Goal: Task Accomplishment & Management: Manage account settings

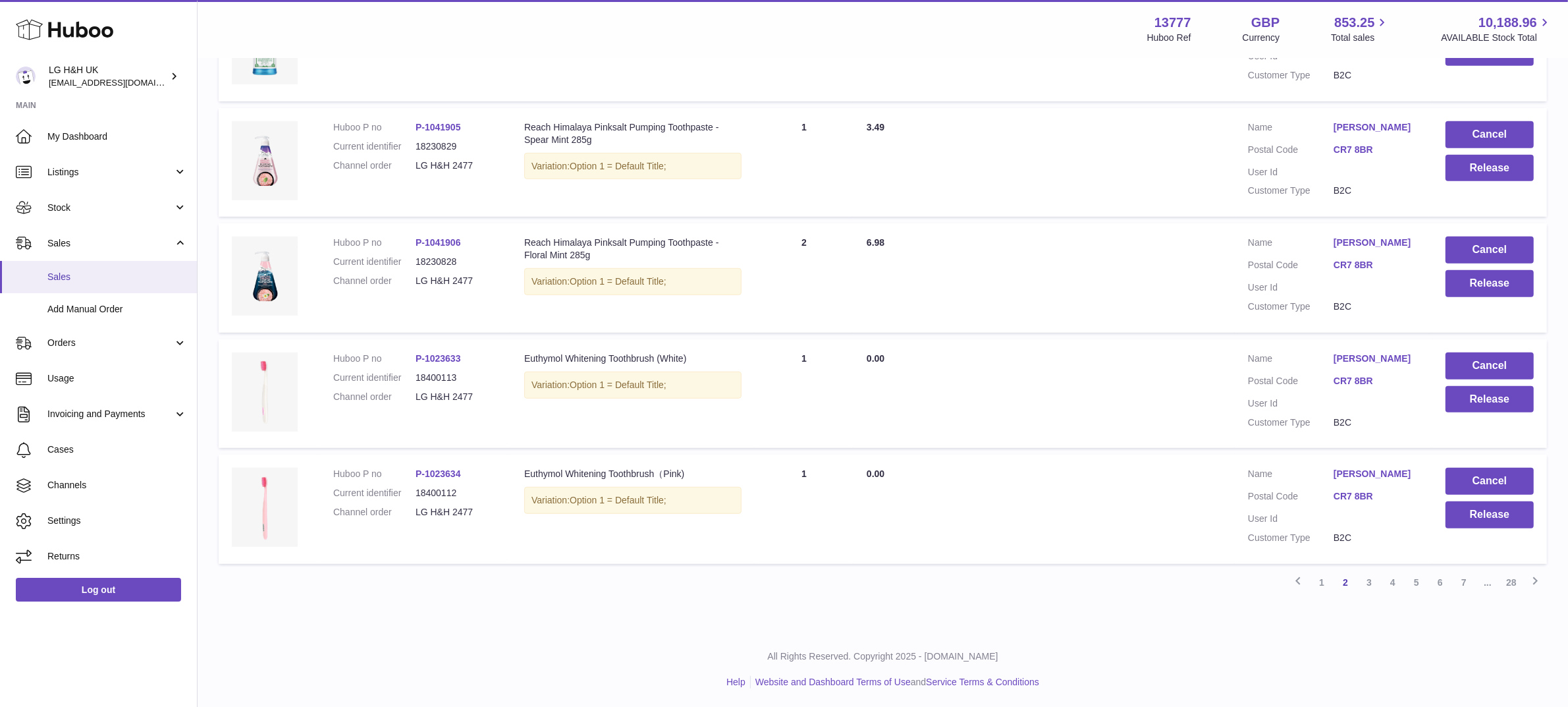
click at [63, 272] on span "Sales" at bounding box center [117, 277] width 140 height 12
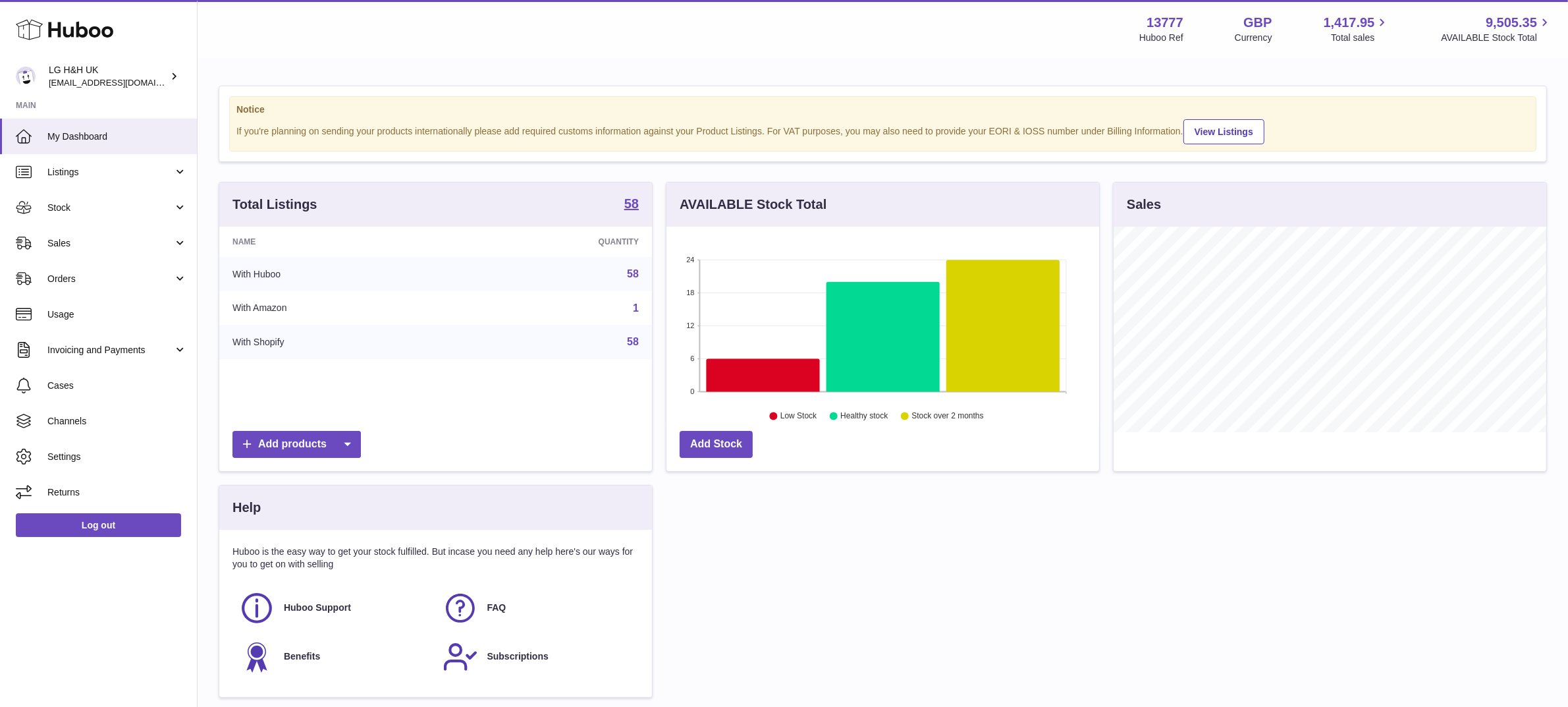
scroll to position [205, 433]
click at [52, 241] on span "Sales" at bounding box center [110, 244] width 126 height 12
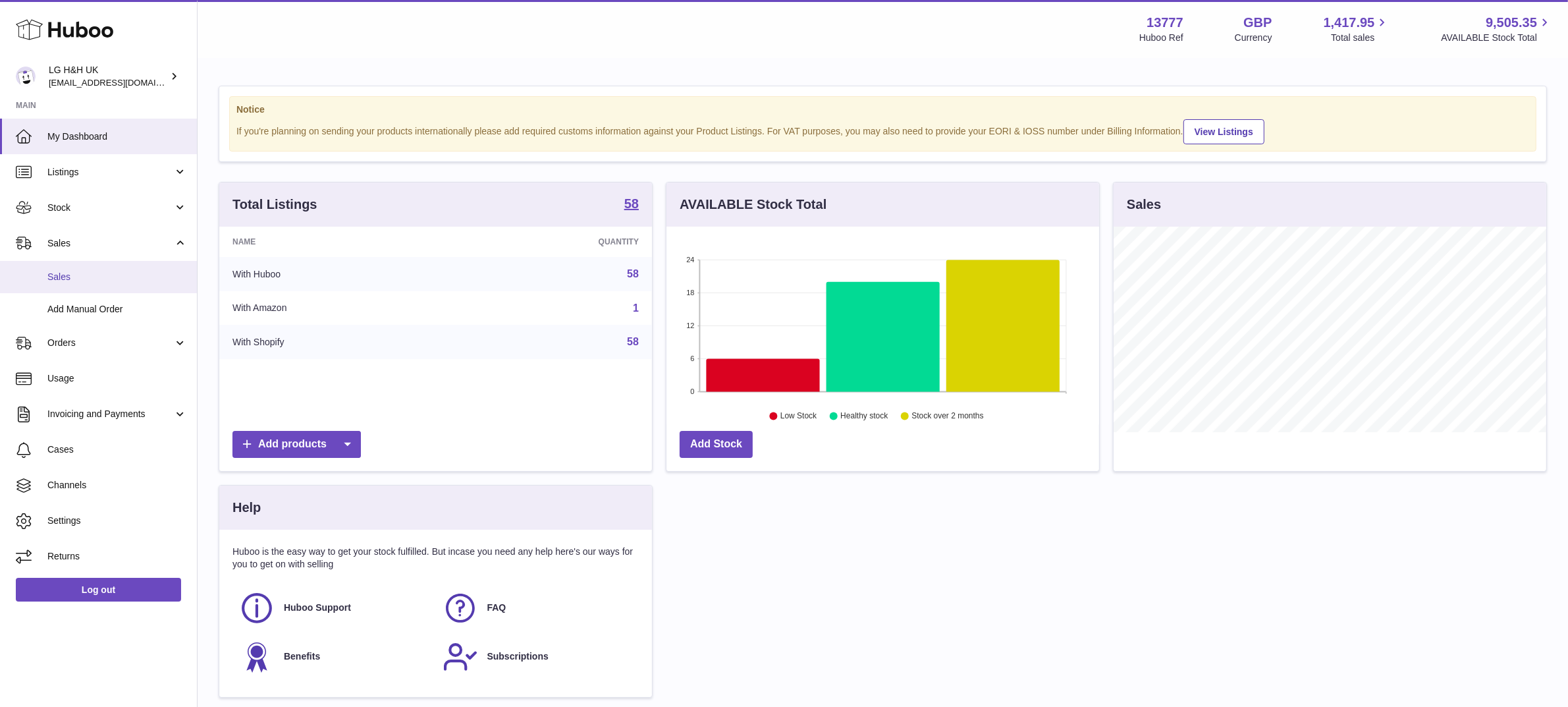
click at [73, 265] on link "Sales" at bounding box center [98, 277] width 197 height 32
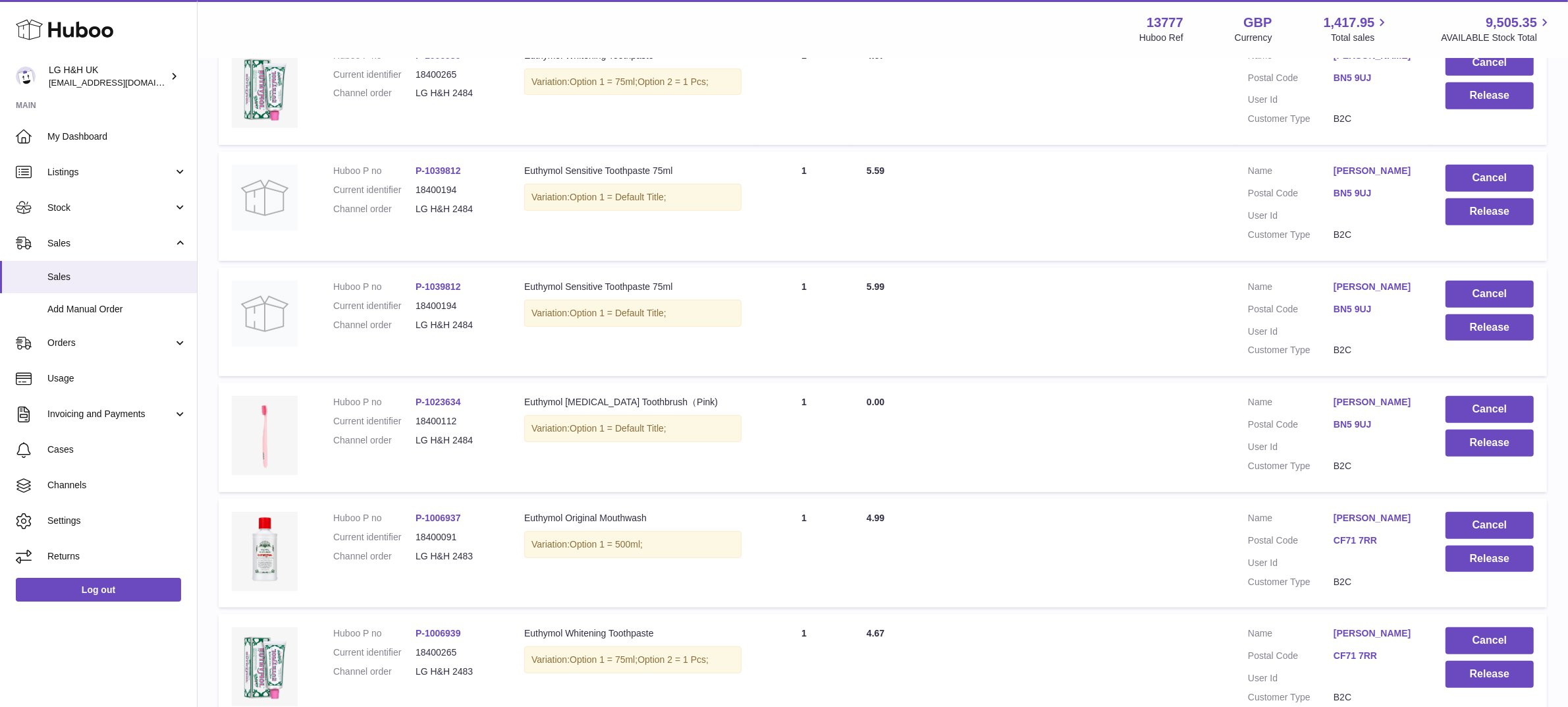
scroll to position [917, 0]
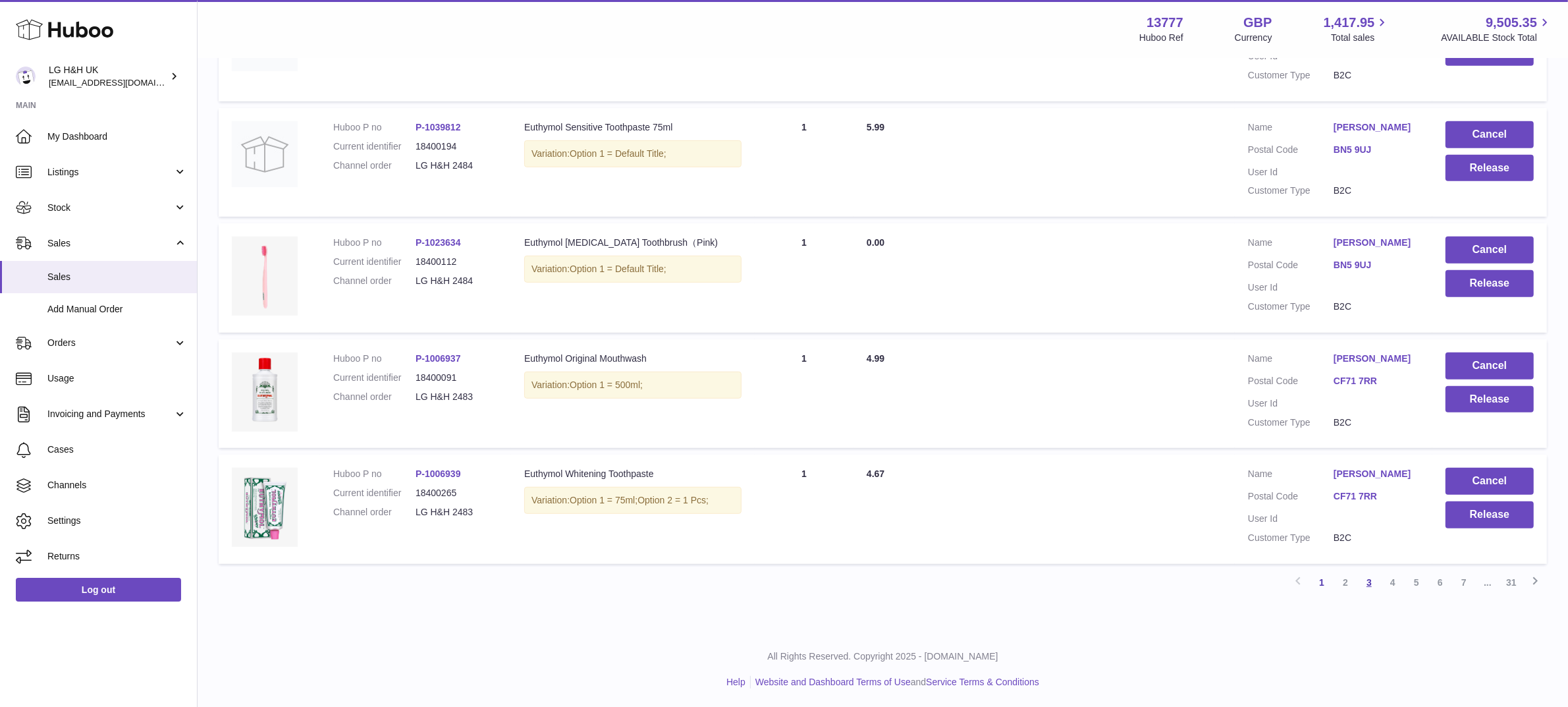
click at [1365, 580] on link "3" at bounding box center [1370, 582] width 23 height 23
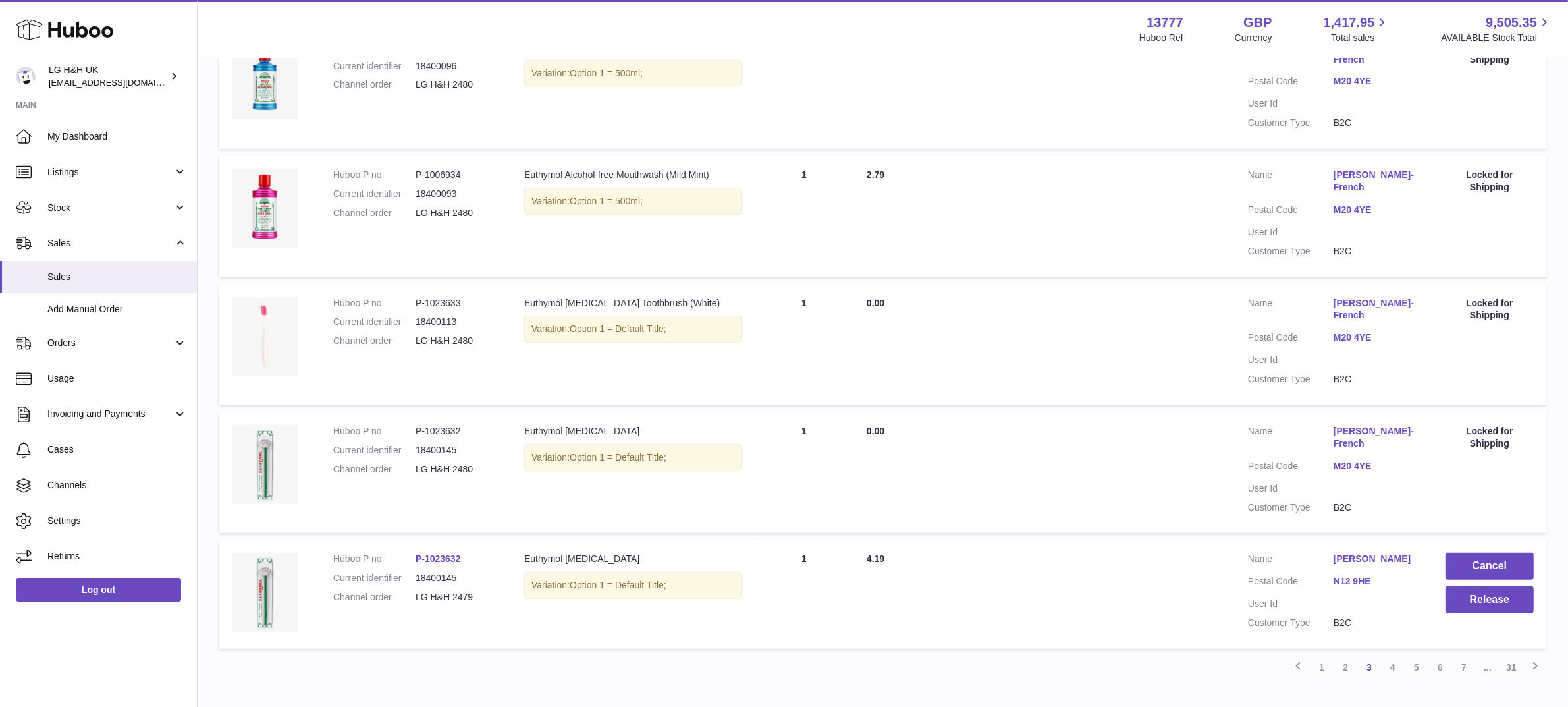
scroll to position [1029, 0]
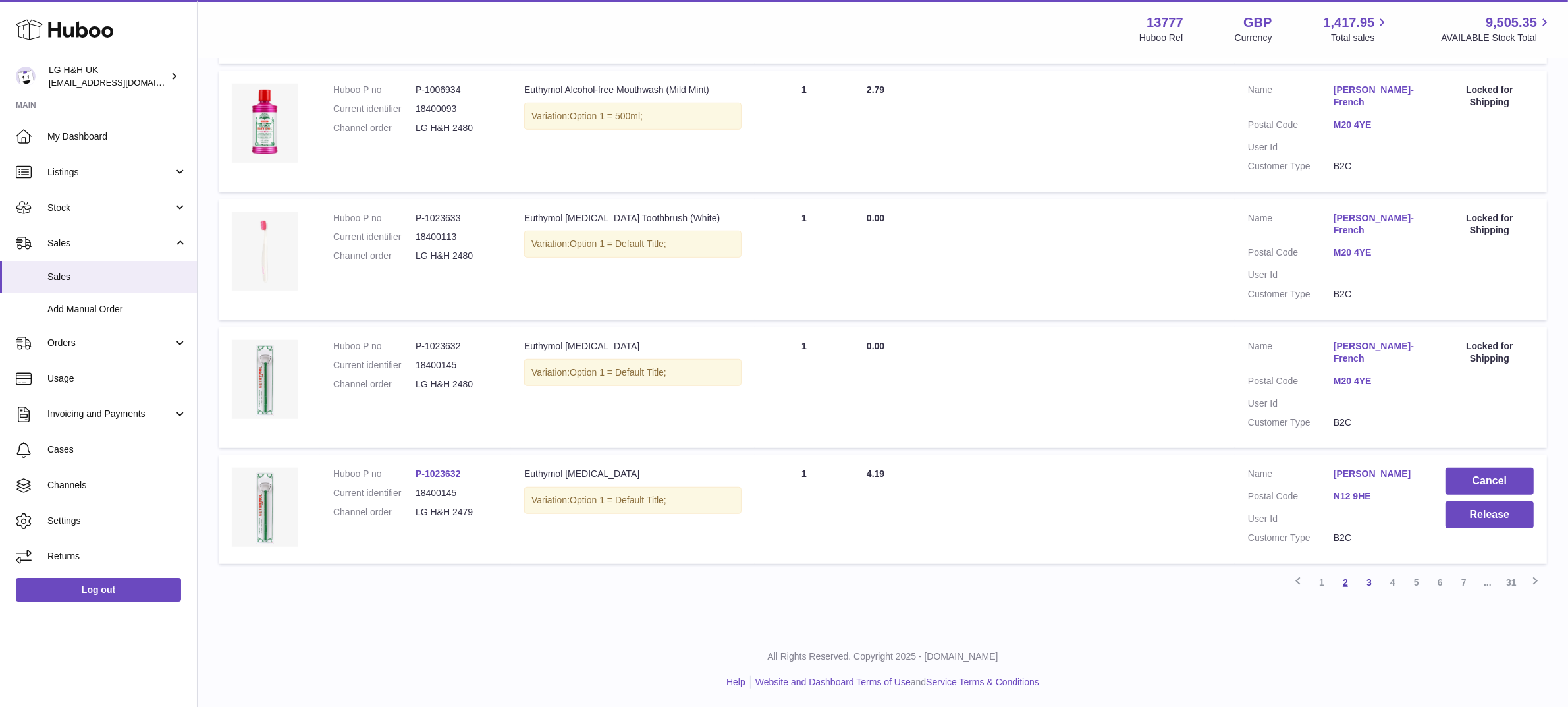
click at [1344, 583] on link "2" at bounding box center [1345, 582] width 23 height 23
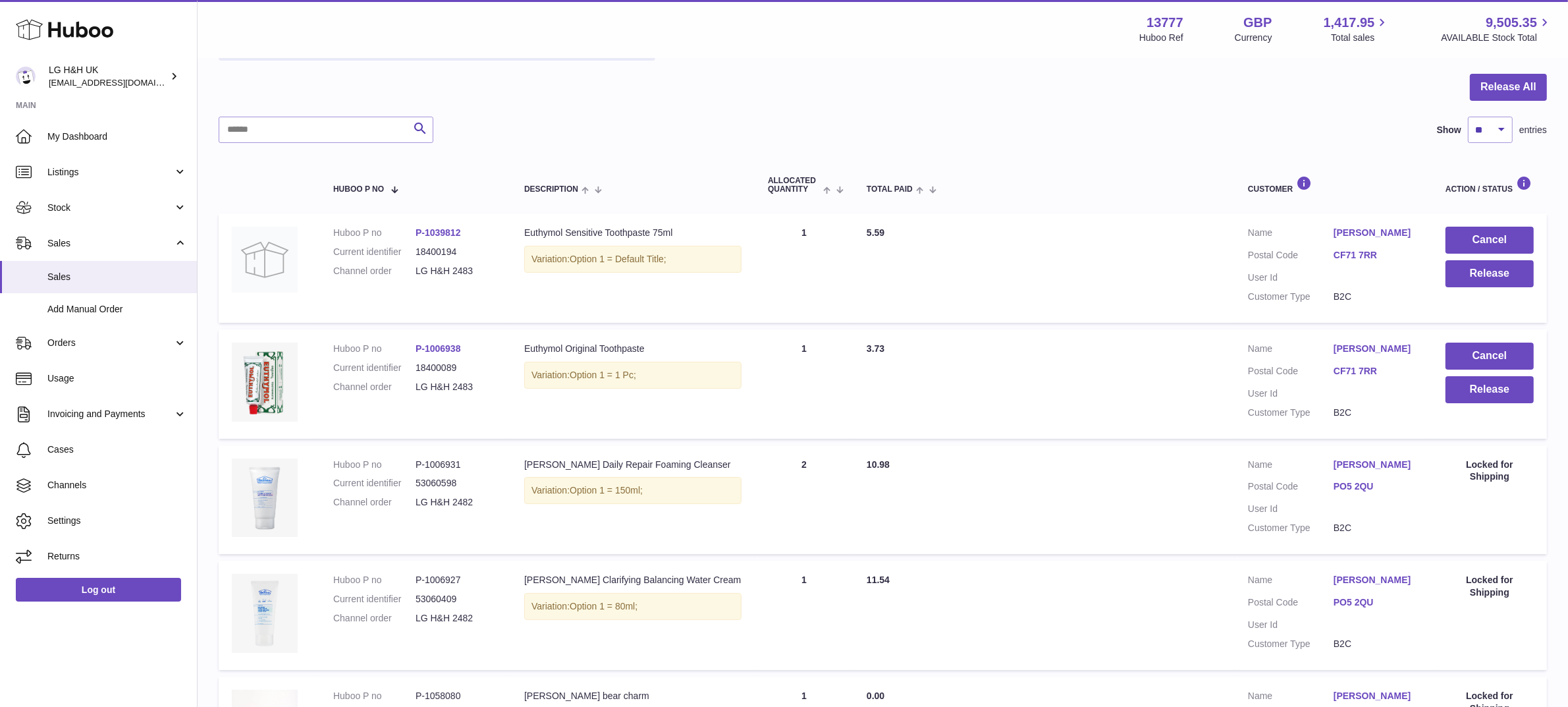
scroll to position [116, 0]
click at [1456, 392] on button "Release" at bounding box center [1490, 390] width 88 height 27
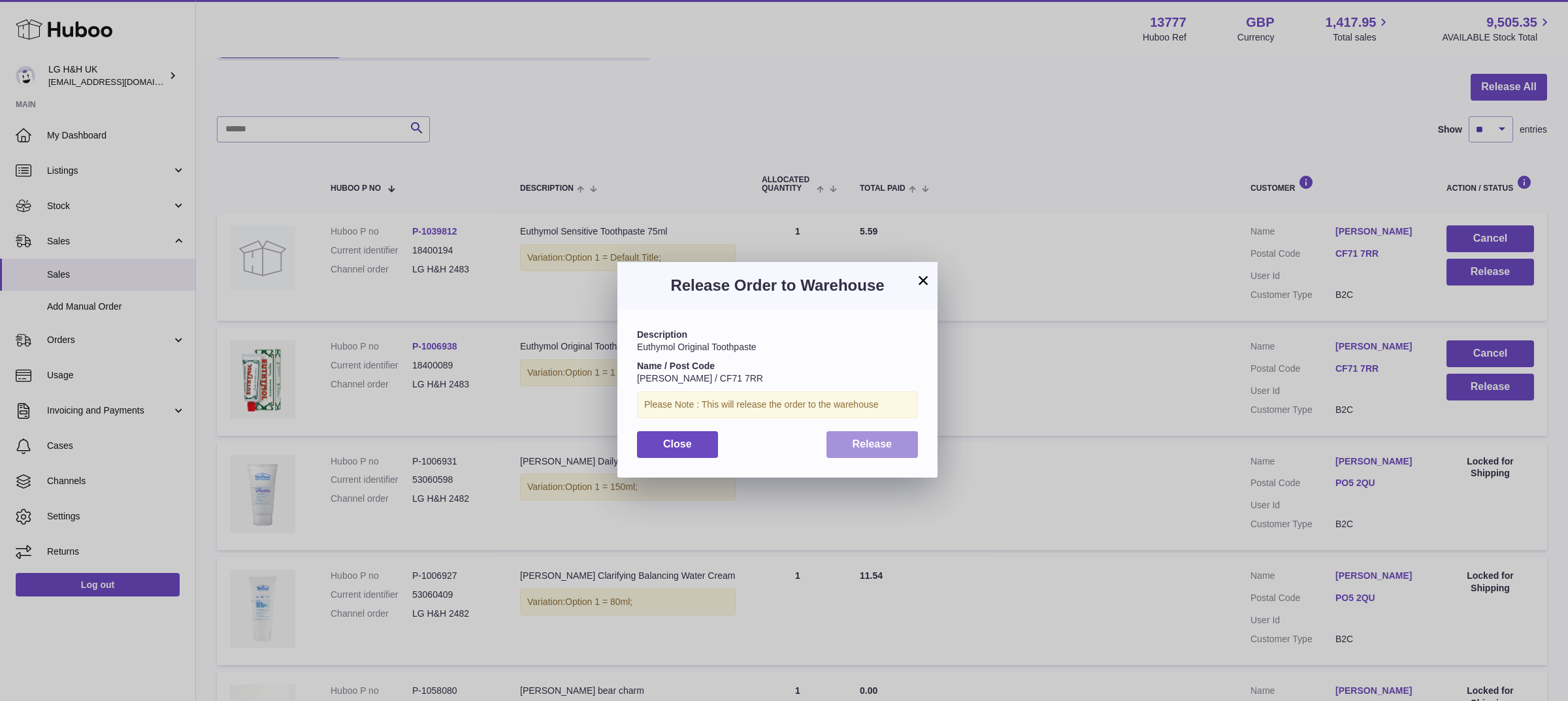
click at [893, 435] on button "Release" at bounding box center [873, 444] width 92 height 27
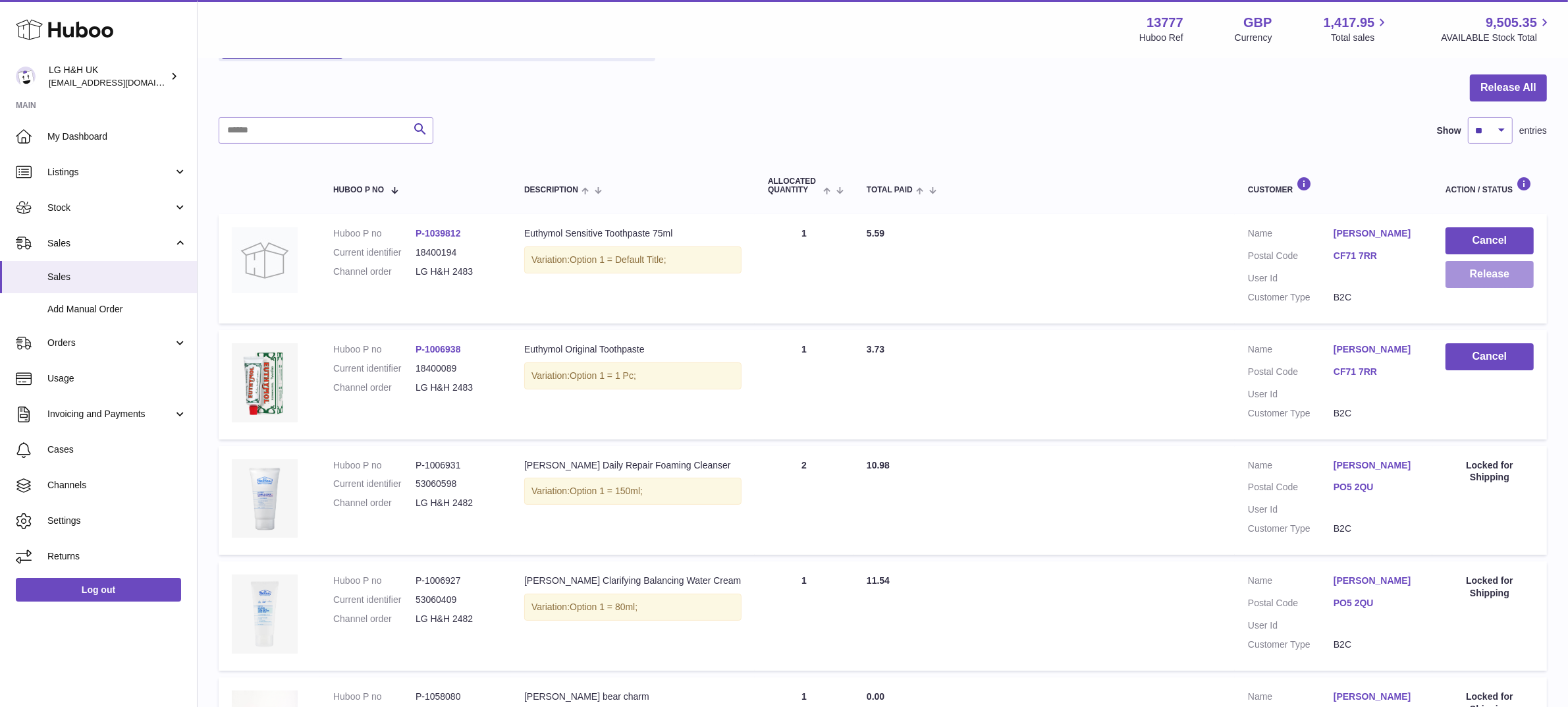
click at [1463, 280] on button "Release" at bounding box center [1490, 274] width 88 height 27
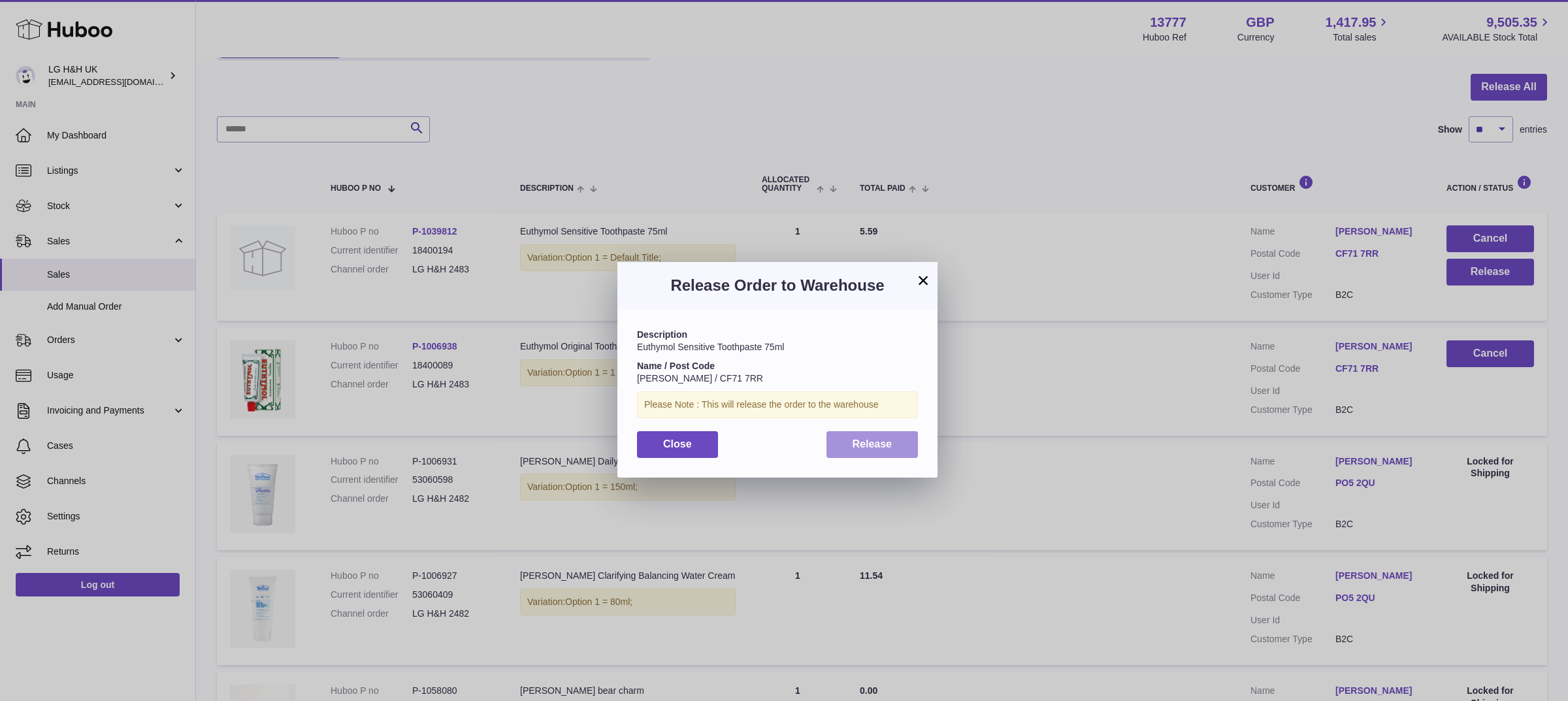
click at [887, 433] on button "Release" at bounding box center [873, 444] width 92 height 27
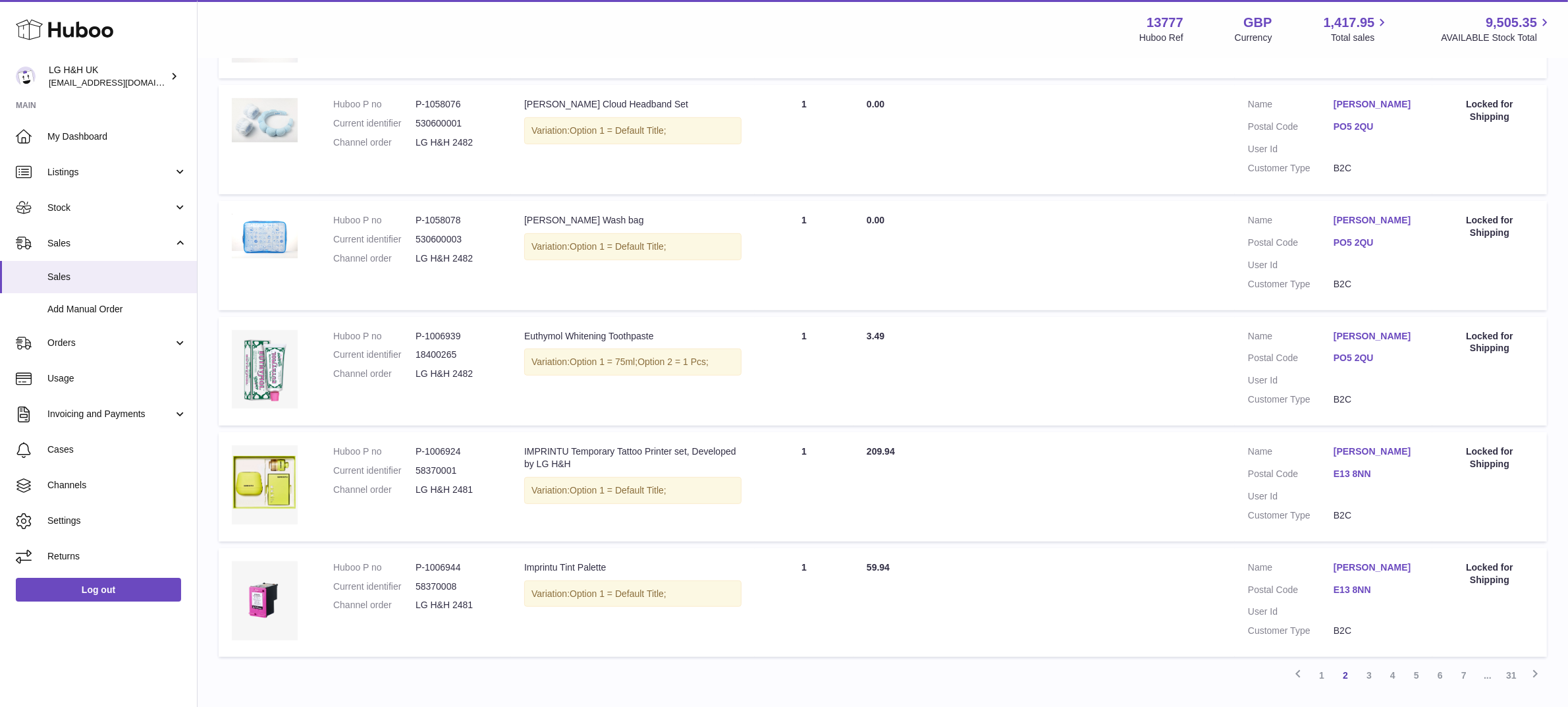
scroll to position [937, 0]
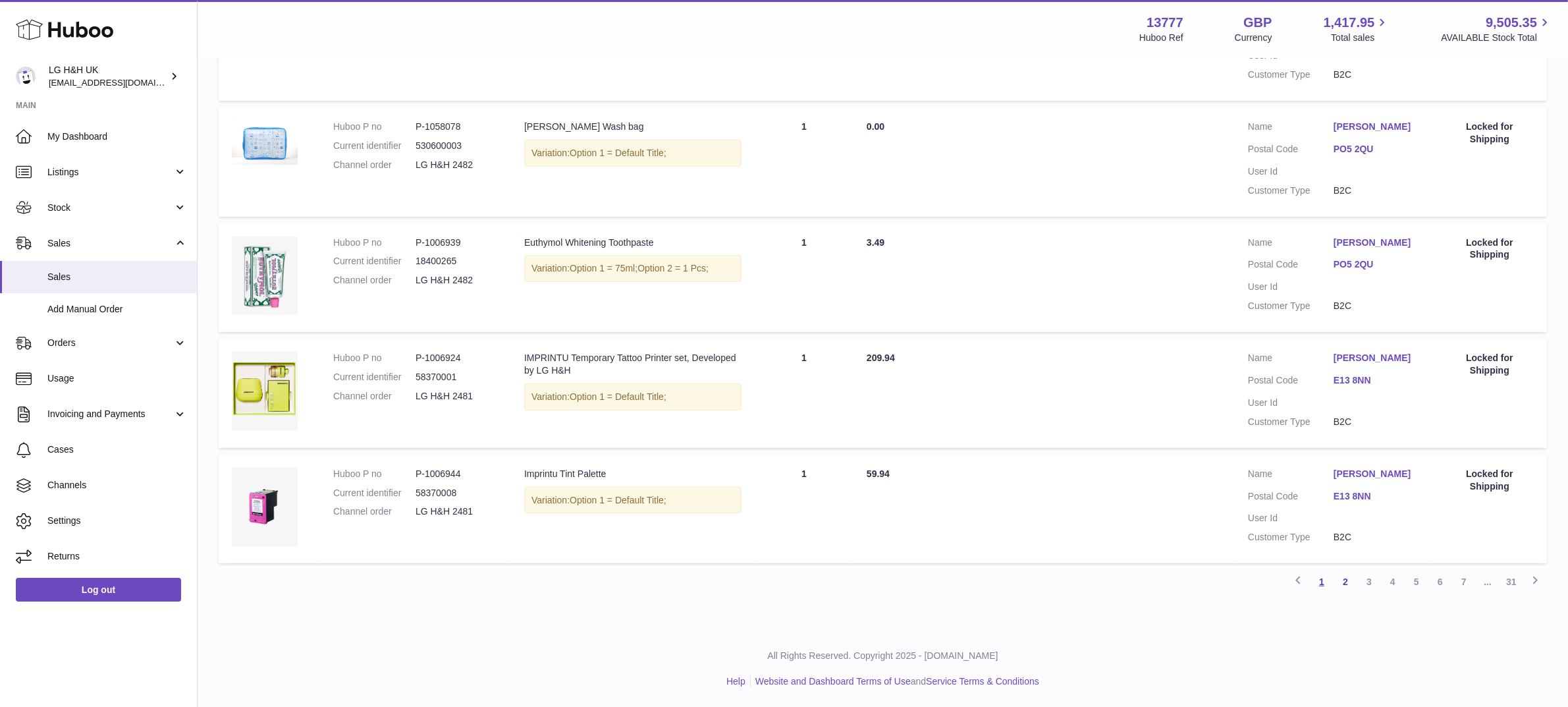
click at [1321, 581] on link "1" at bounding box center [1322, 581] width 23 height 23
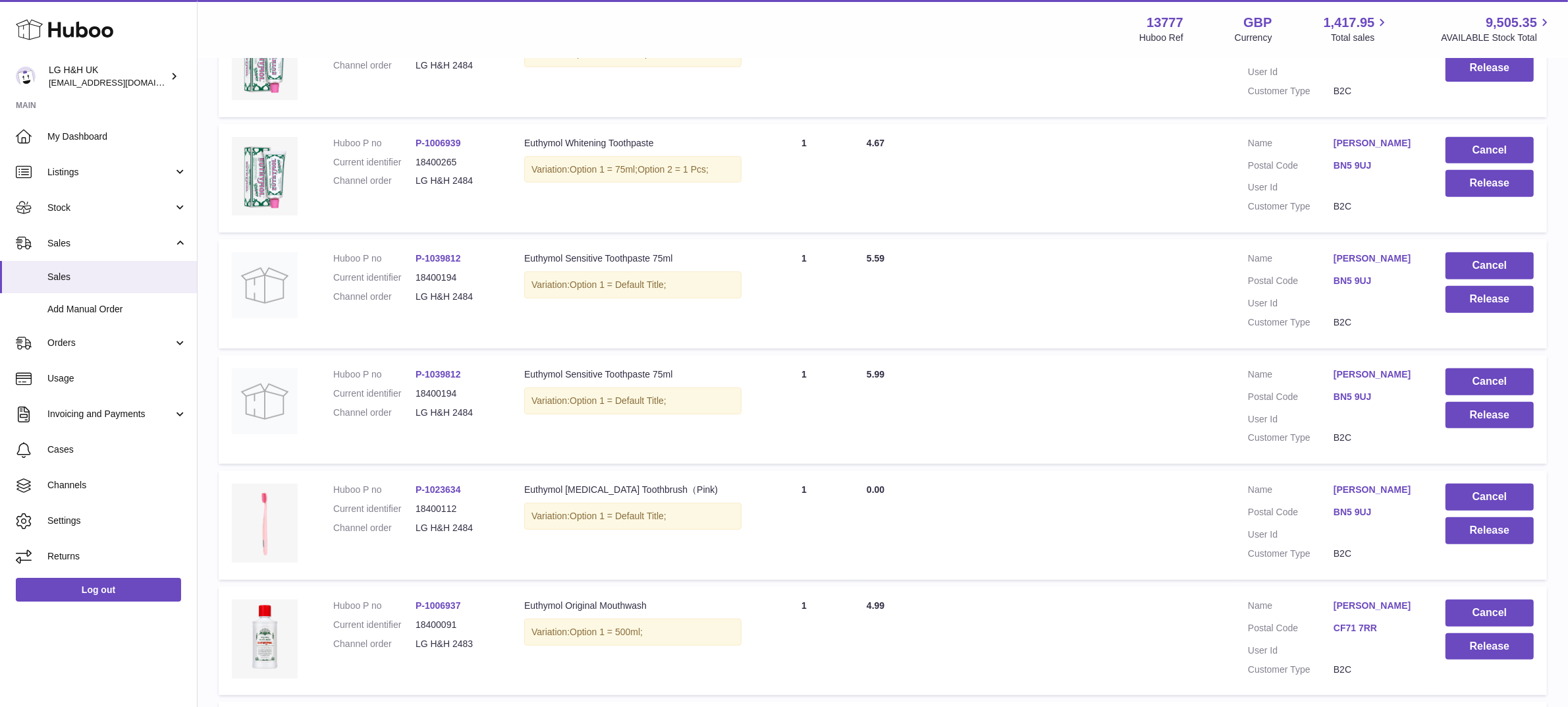
scroll to position [917, 0]
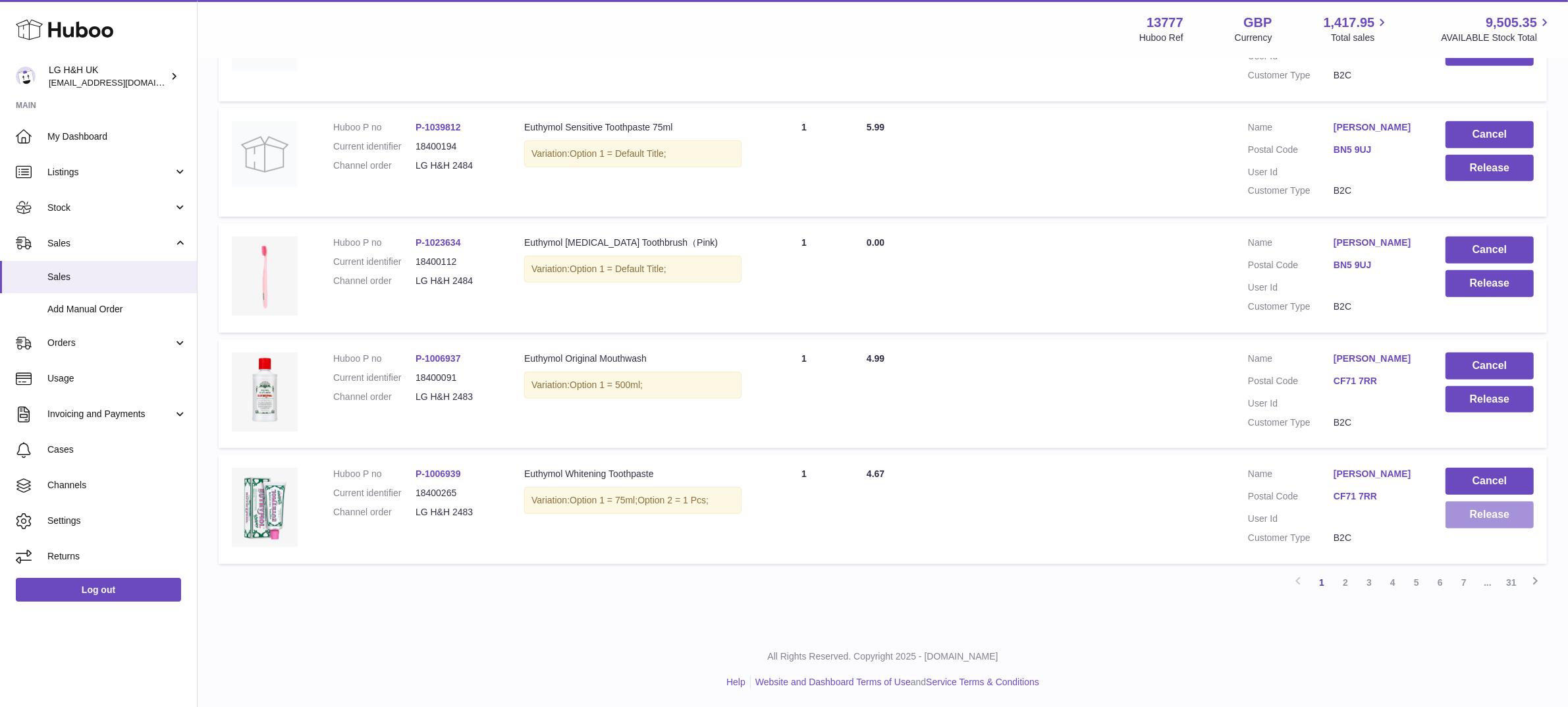
click at [1453, 524] on button "Release" at bounding box center [1490, 515] width 88 height 27
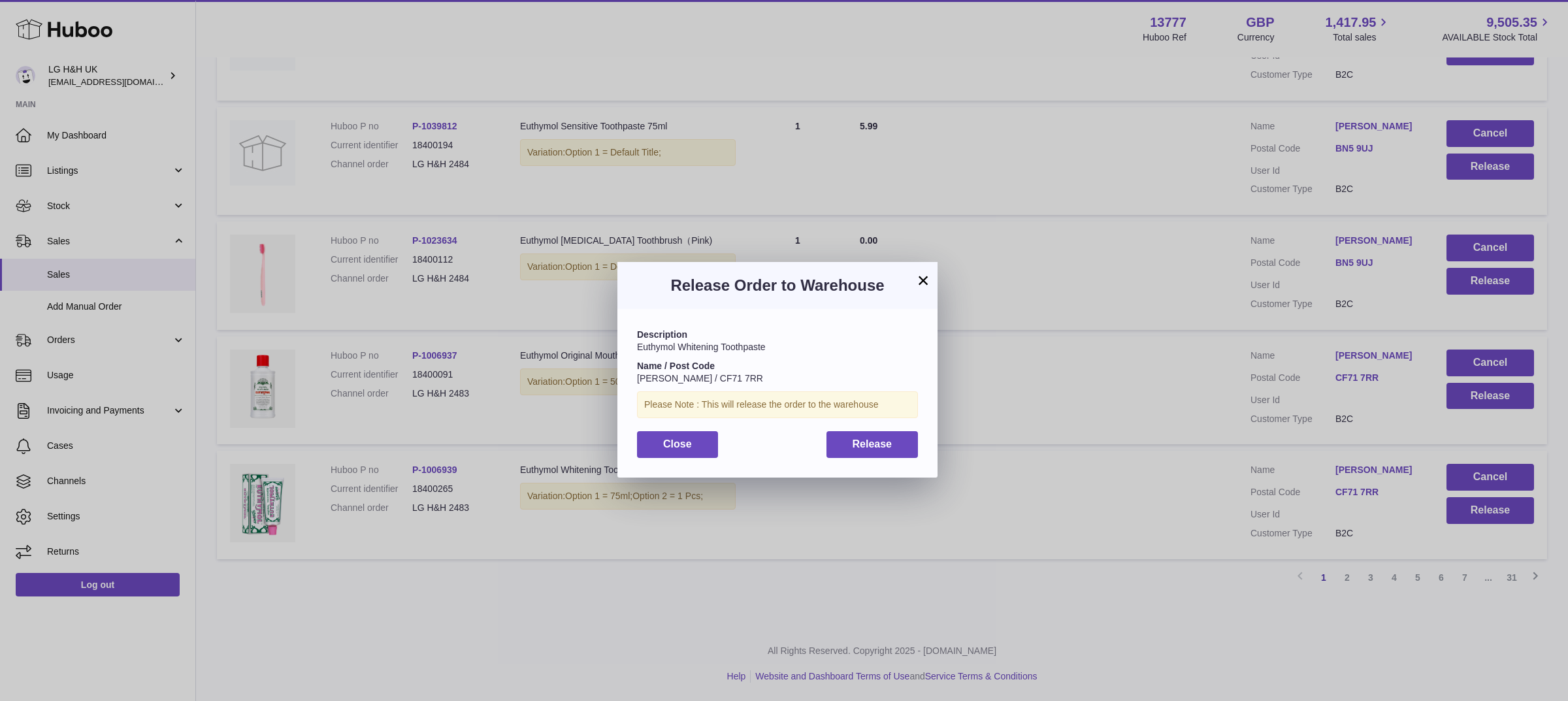
click at [918, 448] on div "Description Euthymol [MEDICAL_DATA] Toothpaste Name / Post Code [PERSON_NAME] /…" at bounding box center [777, 393] width 320 height 168
click at [906, 446] on button "Release" at bounding box center [873, 444] width 92 height 27
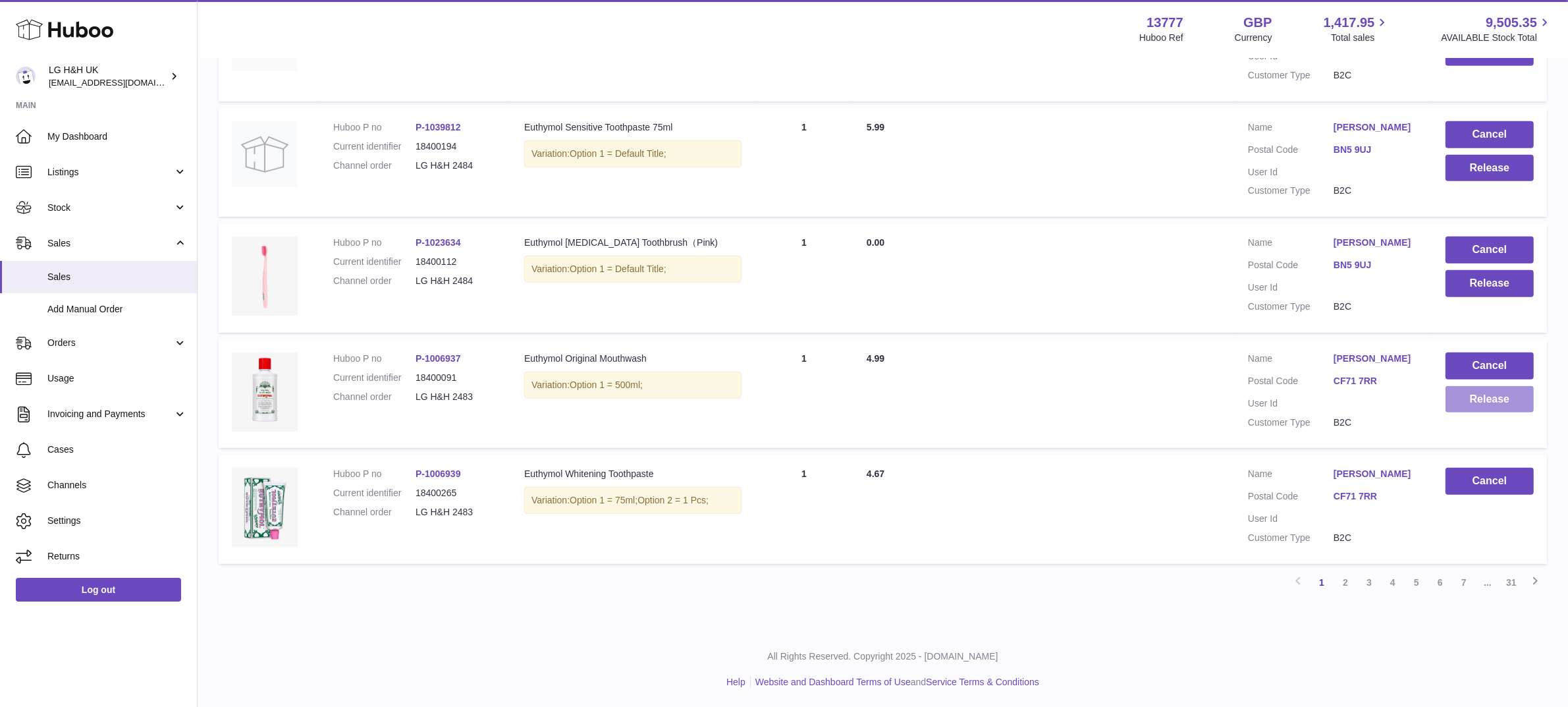
click at [1463, 406] on button "Release" at bounding box center [1490, 399] width 88 height 27
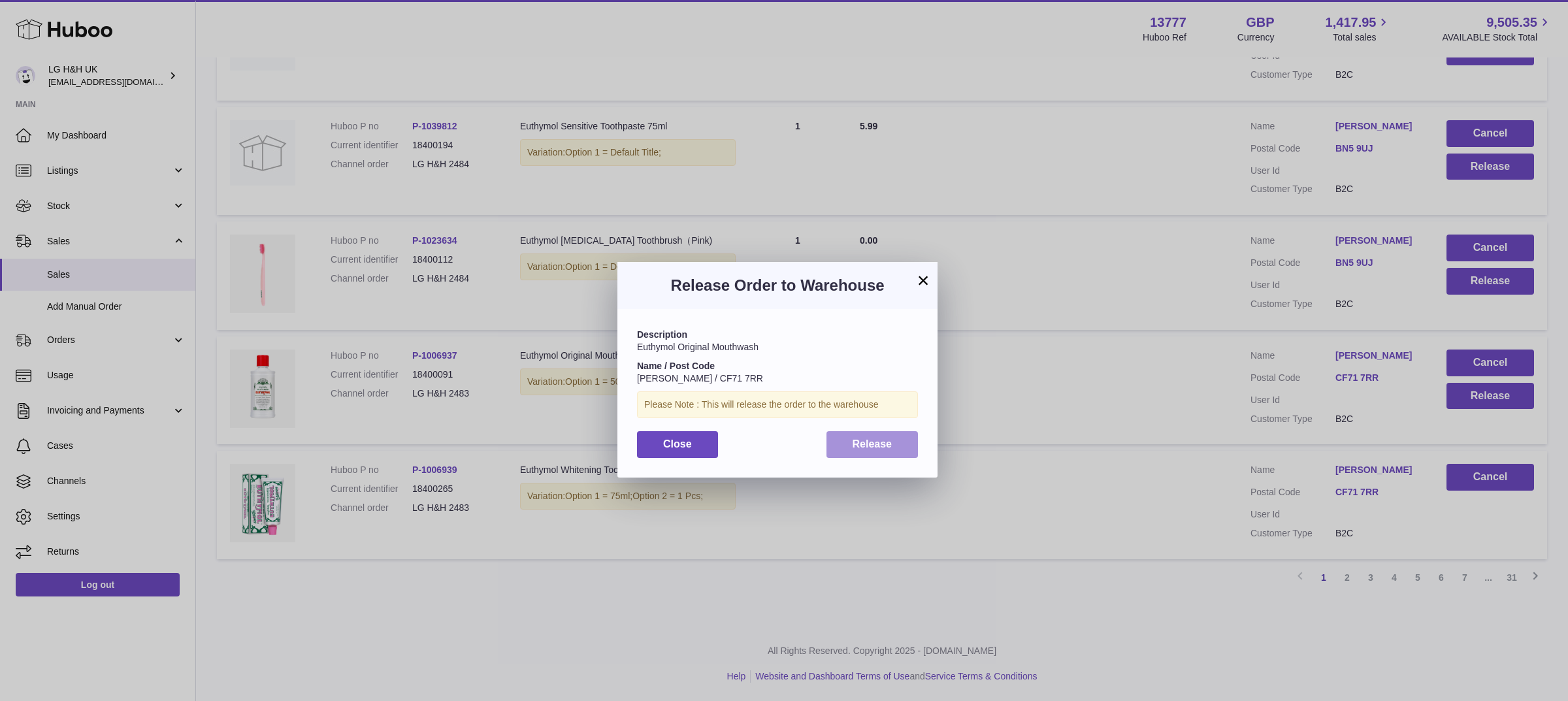
click at [871, 448] on span "Release" at bounding box center [872, 444] width 40 height 11
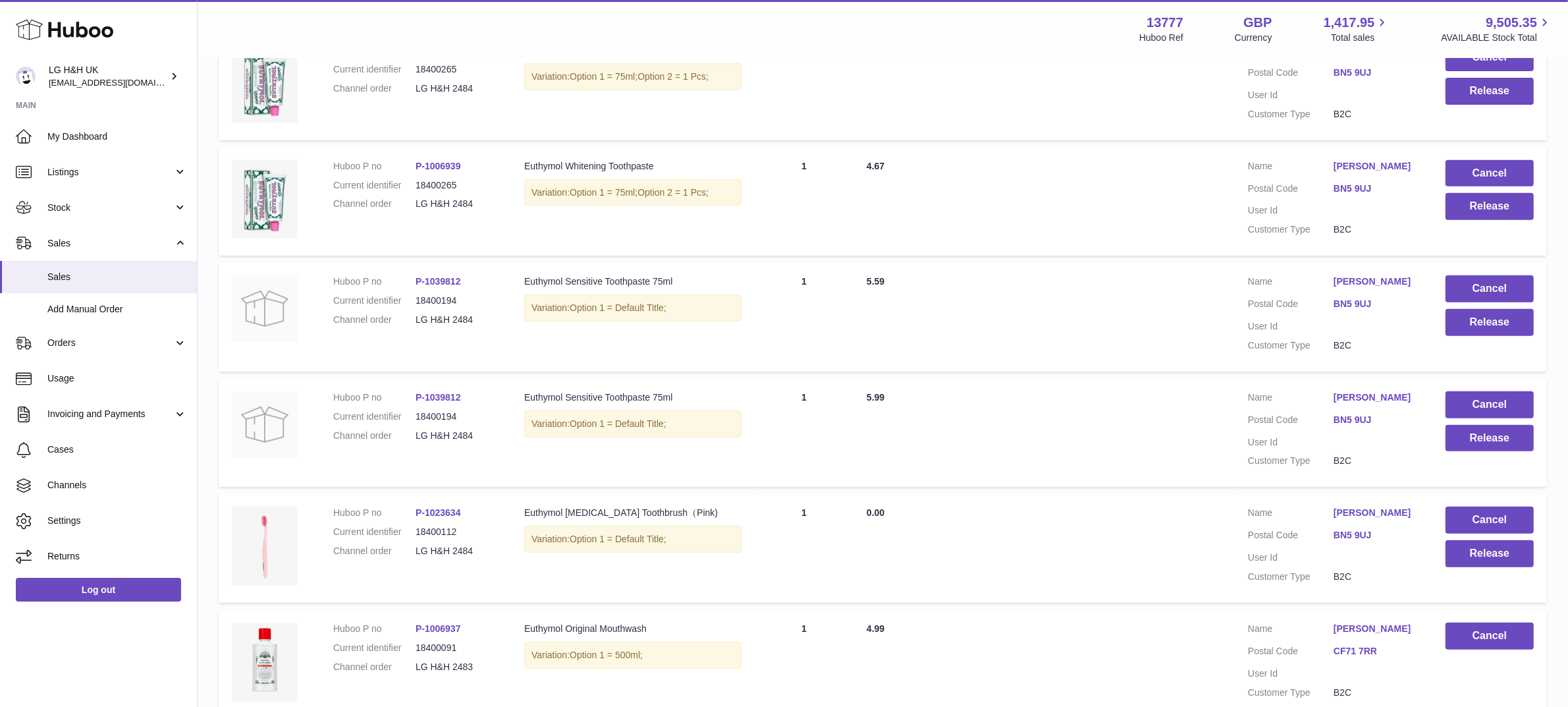
scroll to position [648, 0]
click at [1461, 552] on button "Release" at bounding box center [1490, 552] width 88 height 27
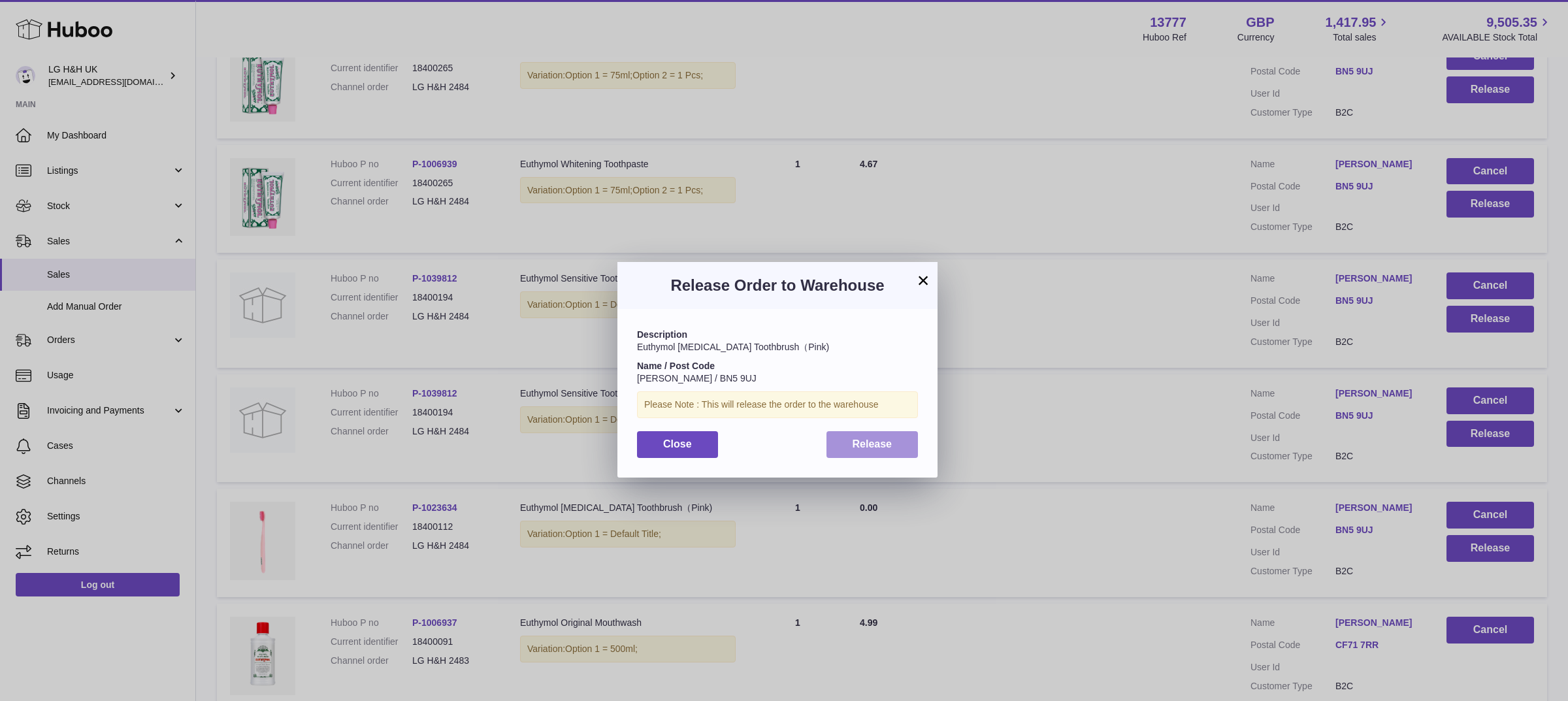
click at [877, 436] on button "Release" at bounding box center [873, 444] width 92 height 27
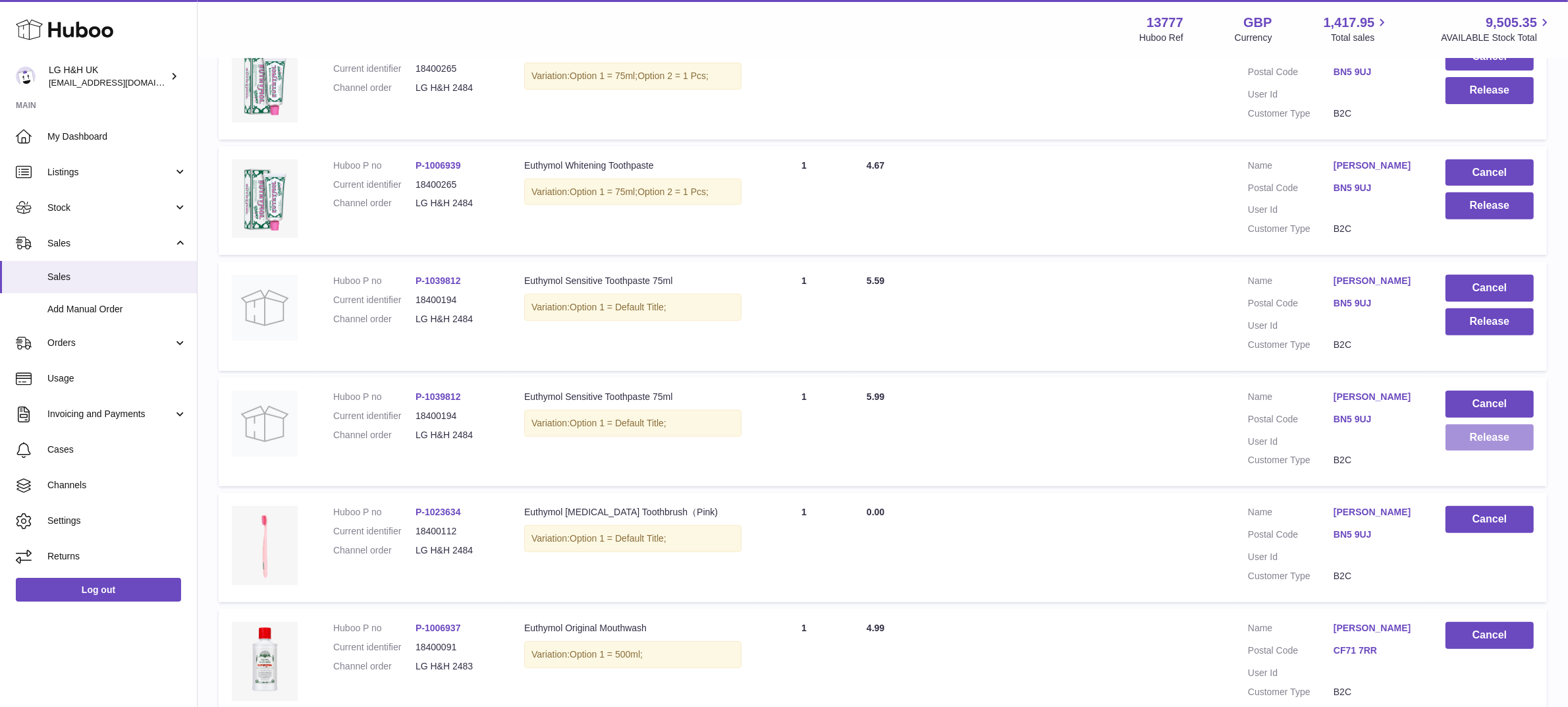
click at [1467, 448] on button "Release" at bounding box center [1490, 437] width 88 height 27
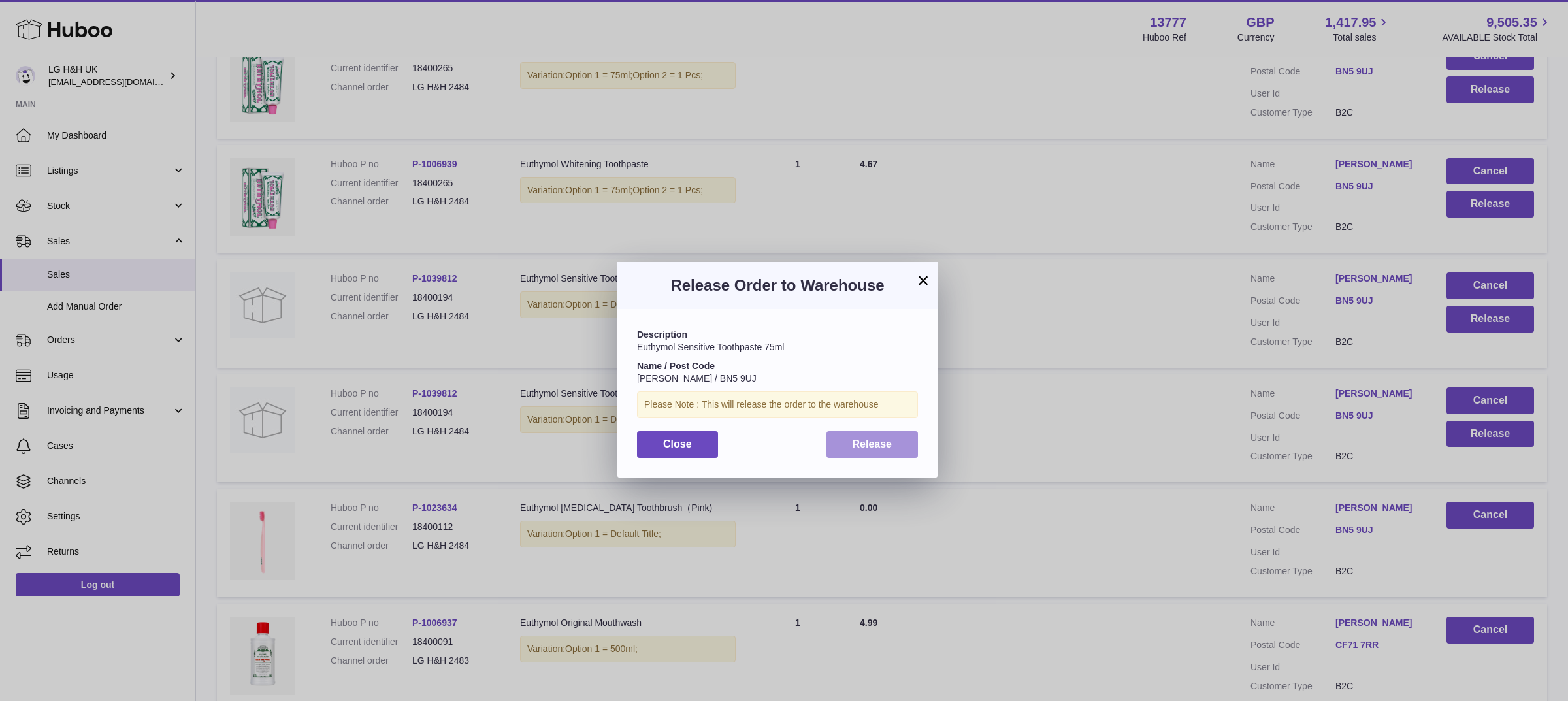
click at [890, 445] on span "Release" at bounding box center [872, 444] width 40 height 11
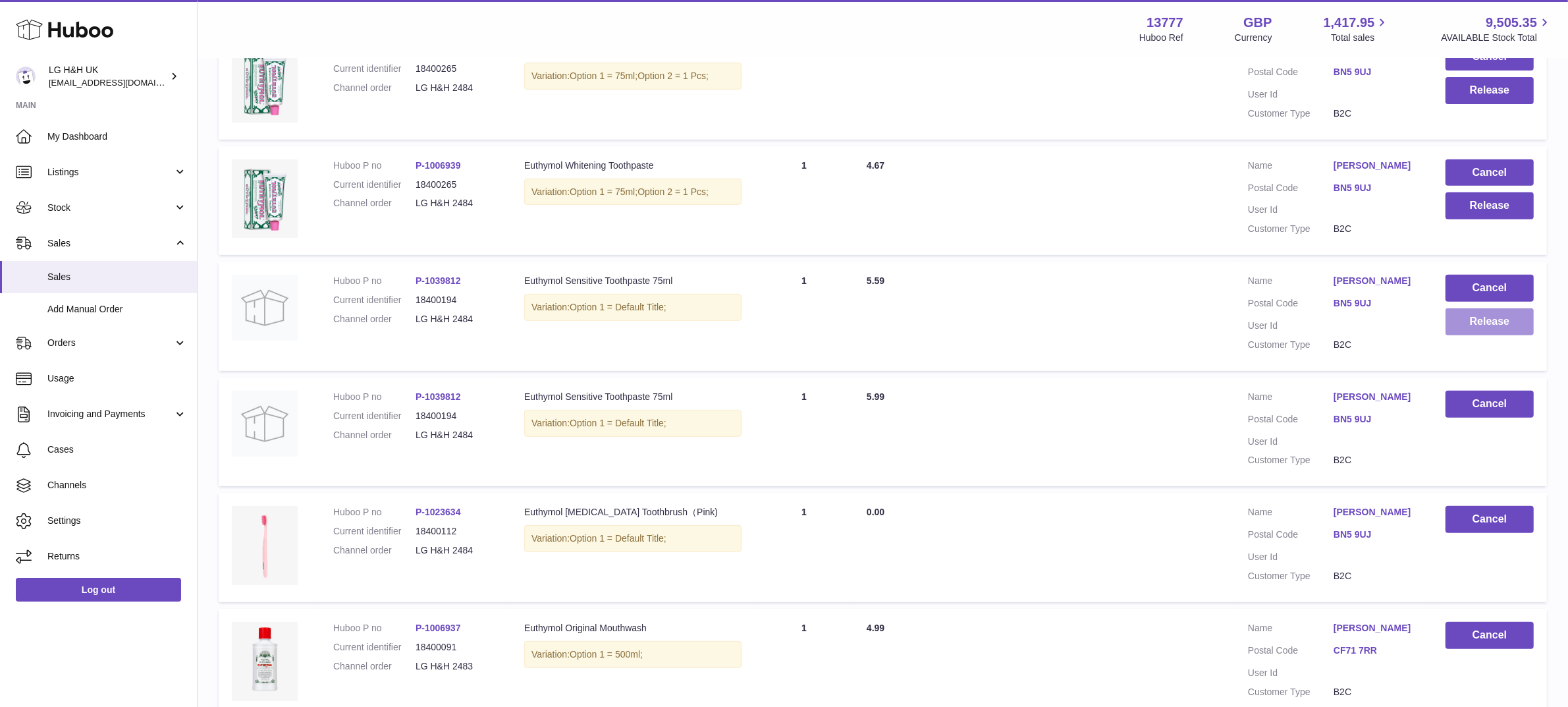
click at [1463, 328] on button "Release" at bounding box center [1490, 322] width 88 height 27
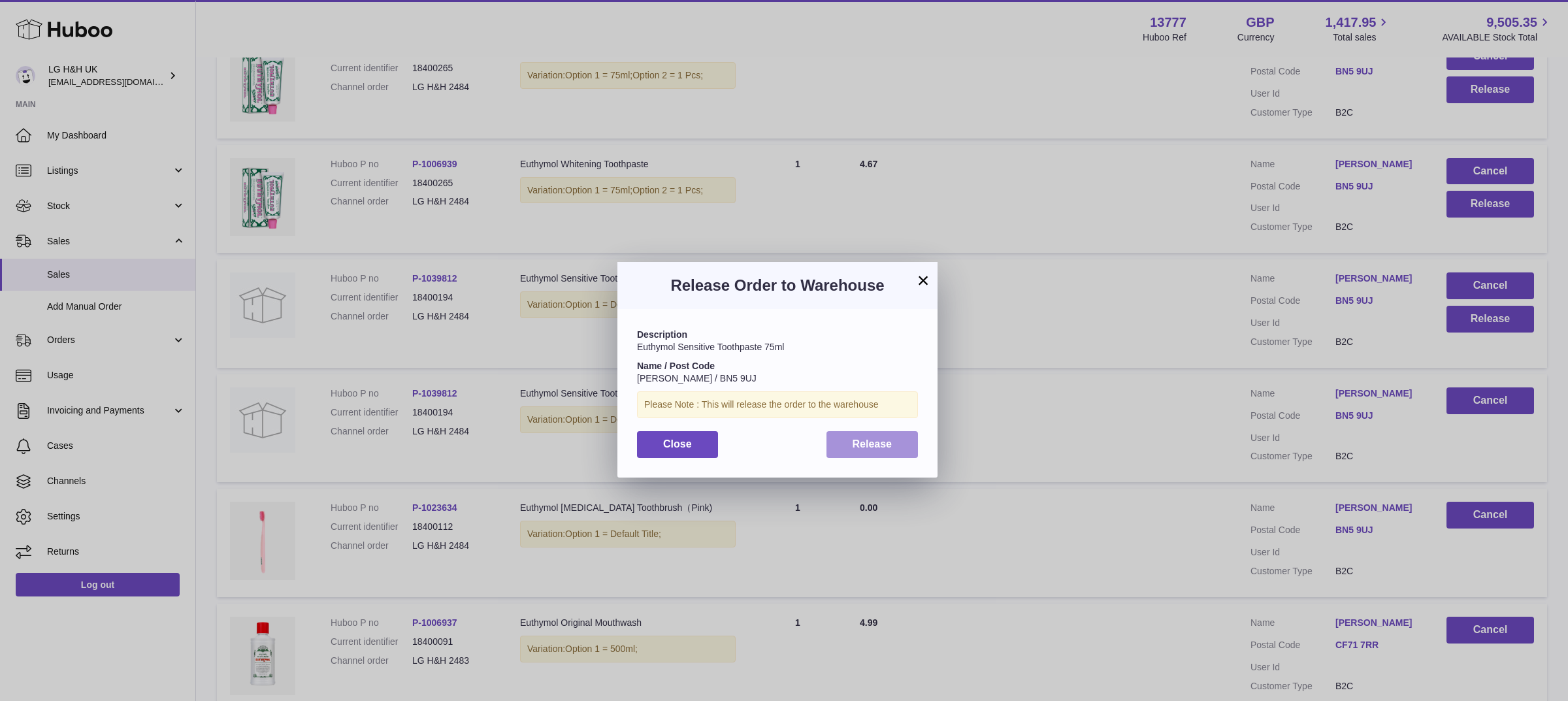
click at [874, 438] on span "Release" at bounding box center [872, 444] width 40 height 11
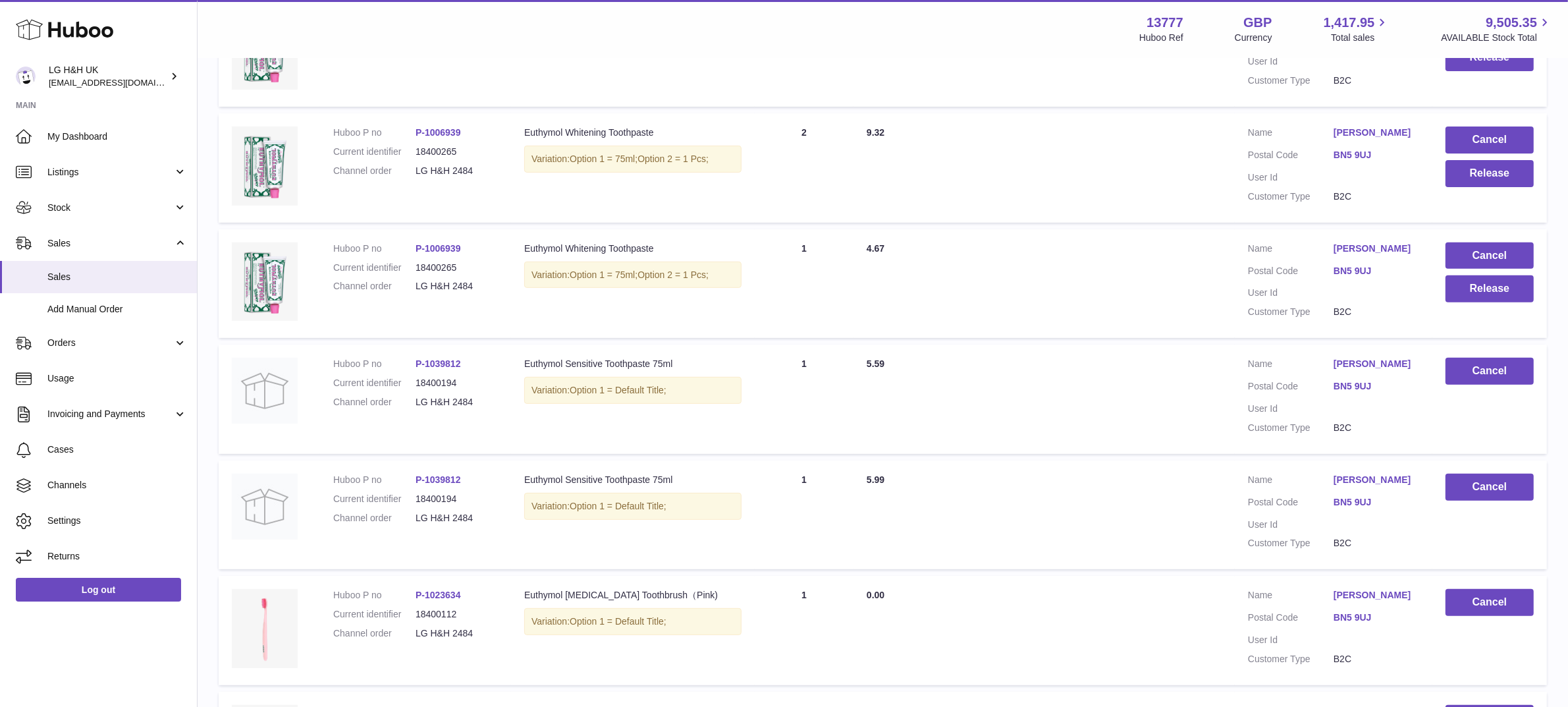
scroll to position [562, 0]
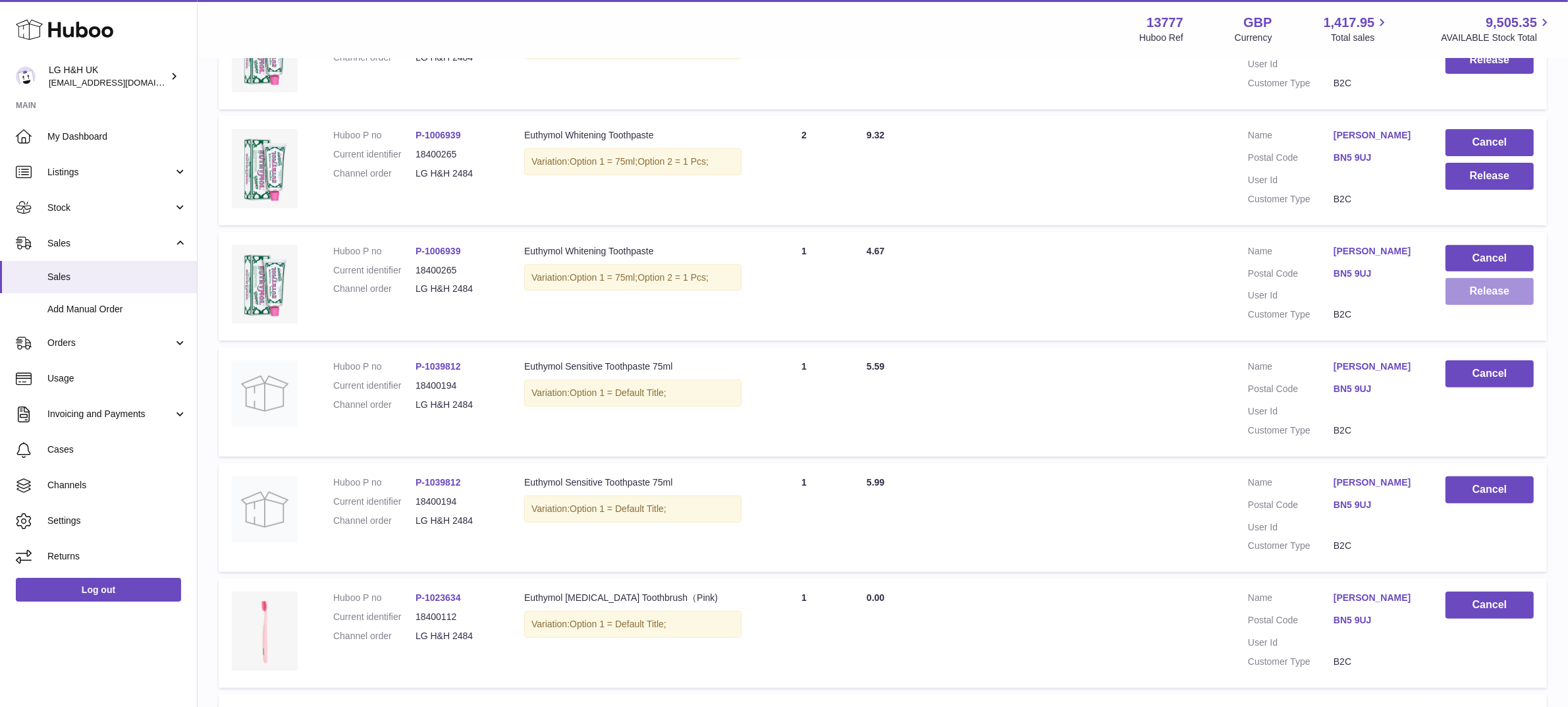
click at [1473, 300] on button "Release" at bounding box center [1490, 291] width 88 height 27
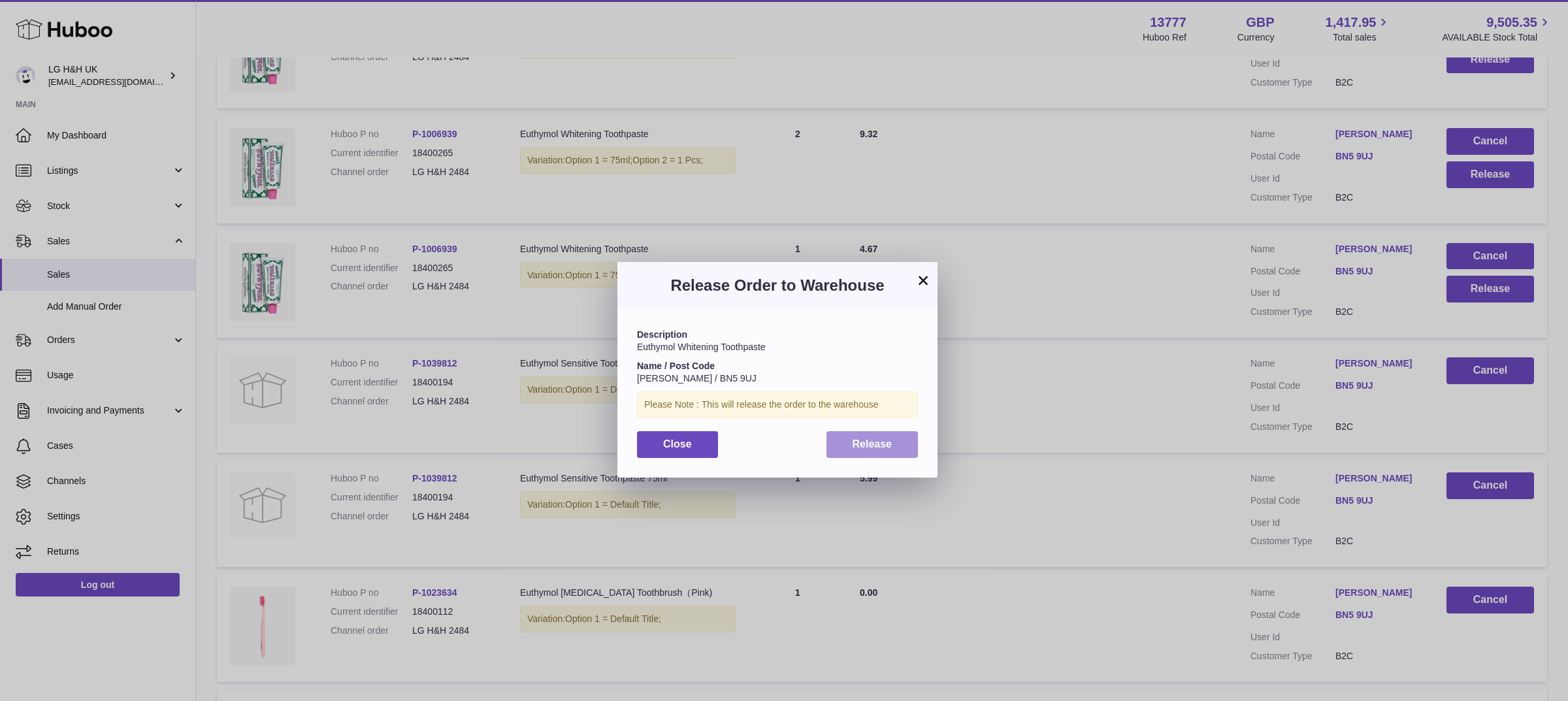
click at [877, 455] on button "Release" at bounding box center [873, 444] width 92 height 27
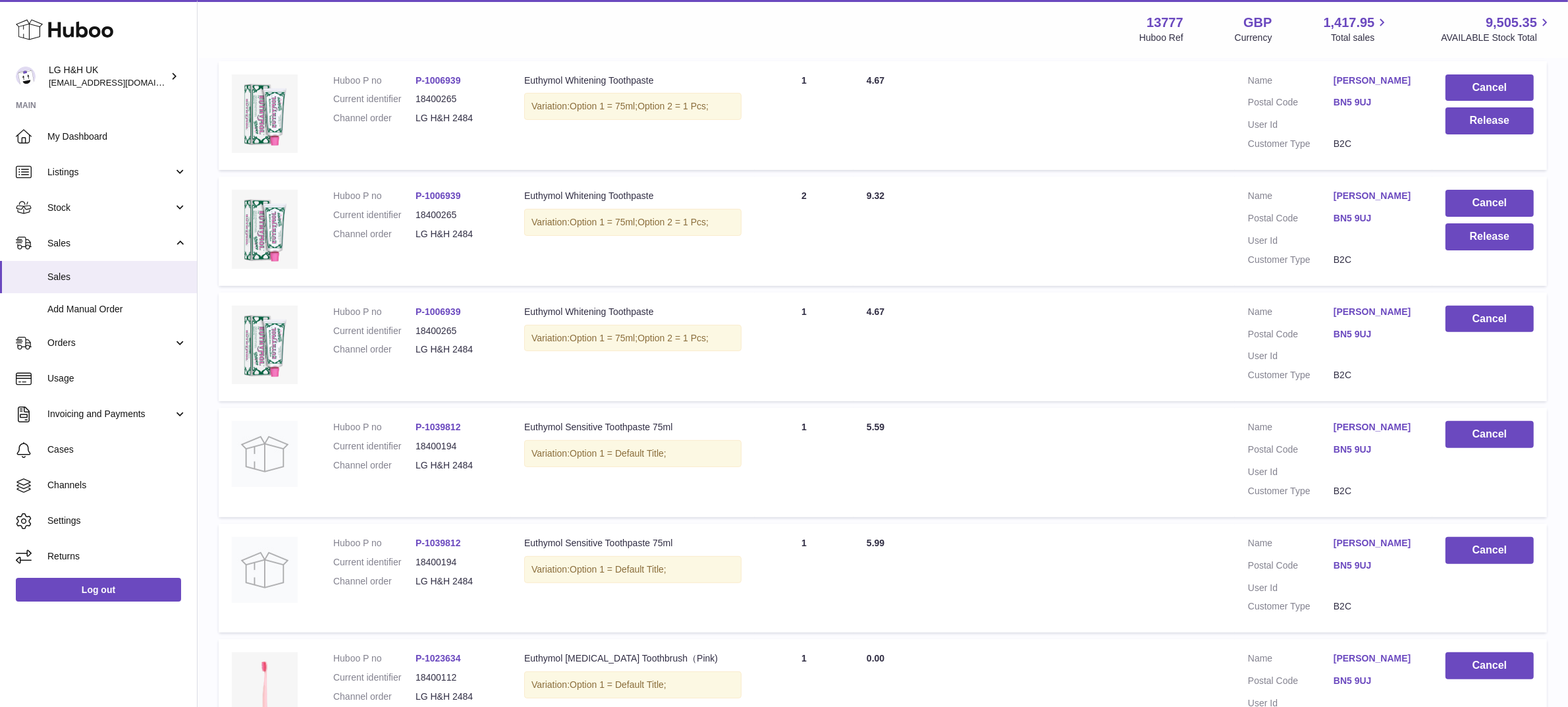
scroll to position [412, 0]
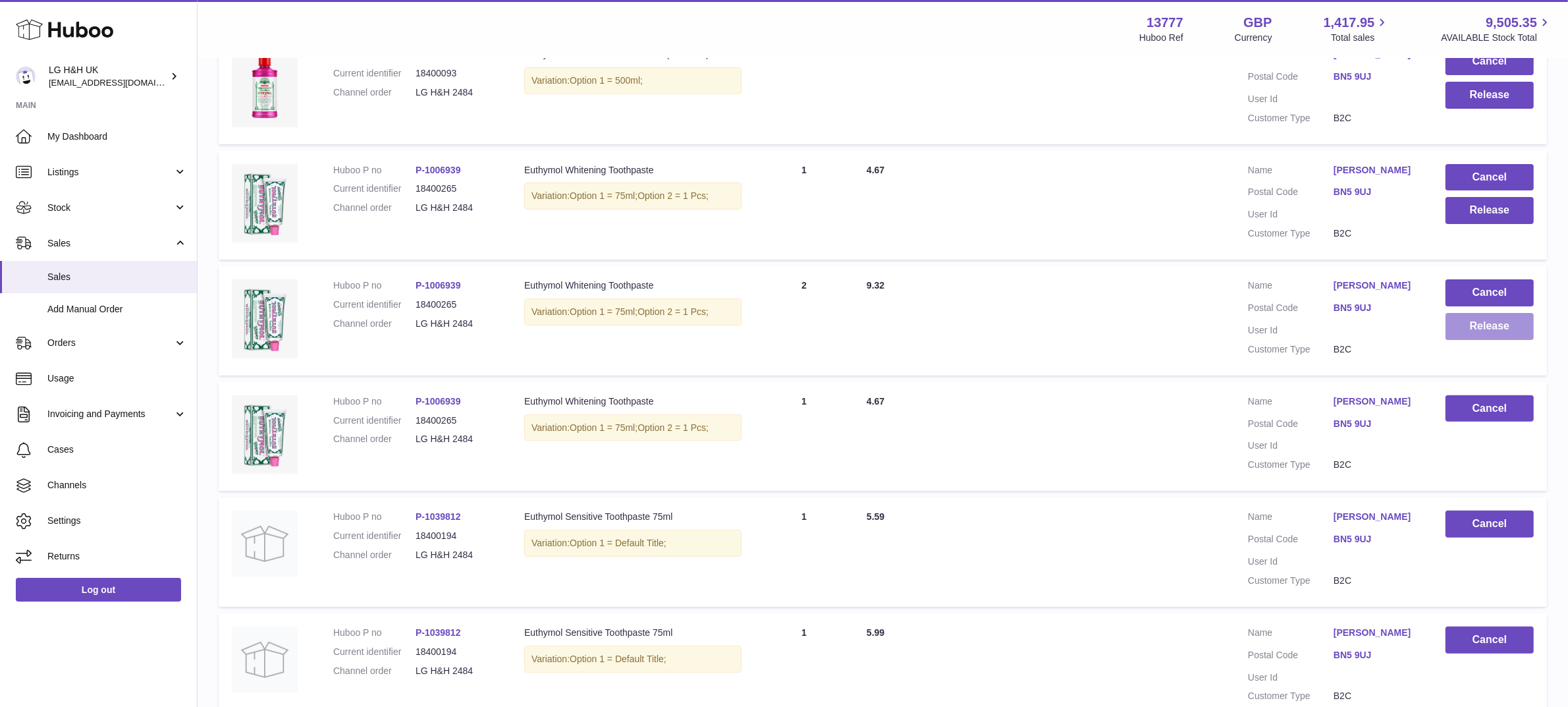
click at [1469, 327] on button "Release" at bounding box center [1490, 326] width 88 height 27
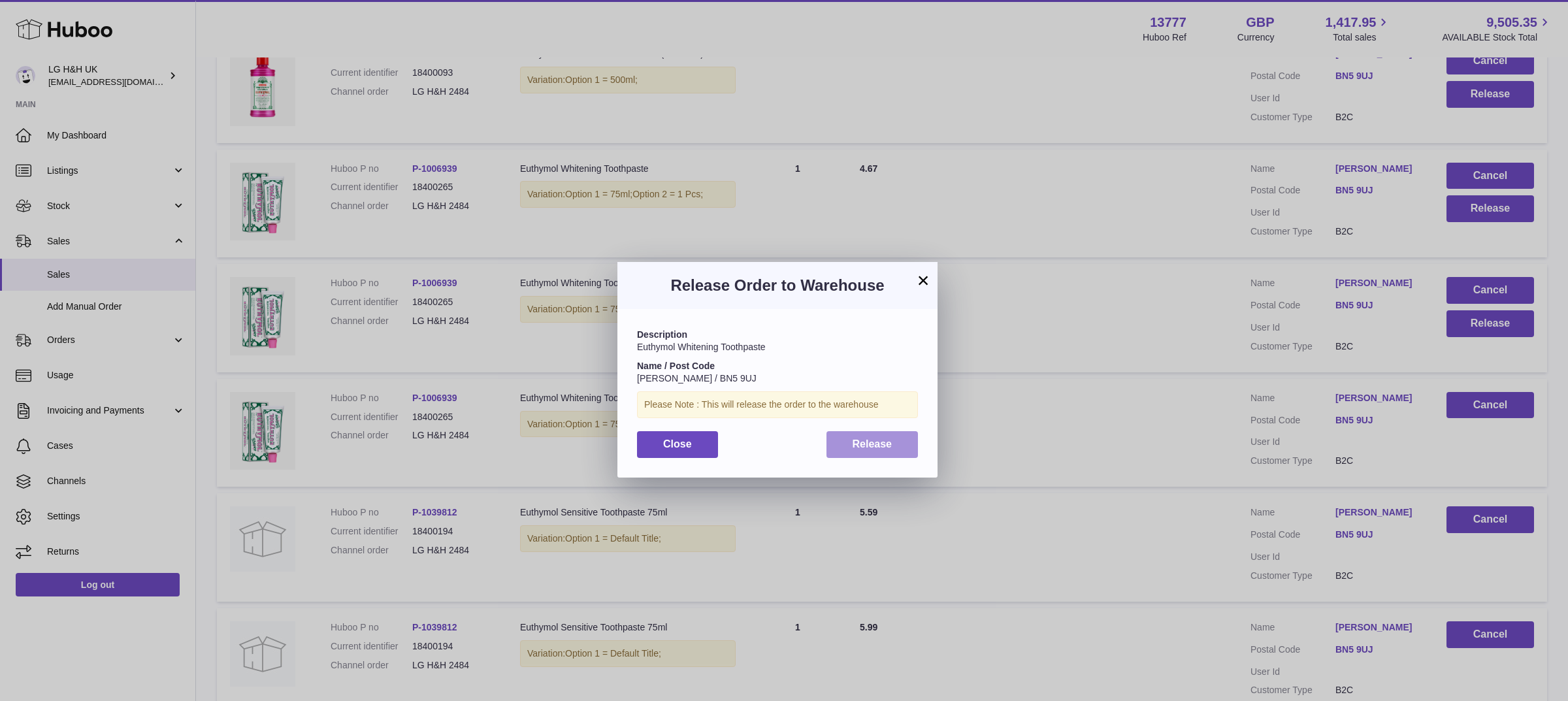
click at [882, 438] on span "Release" at bounding box center [872, 444] width 40 height 11
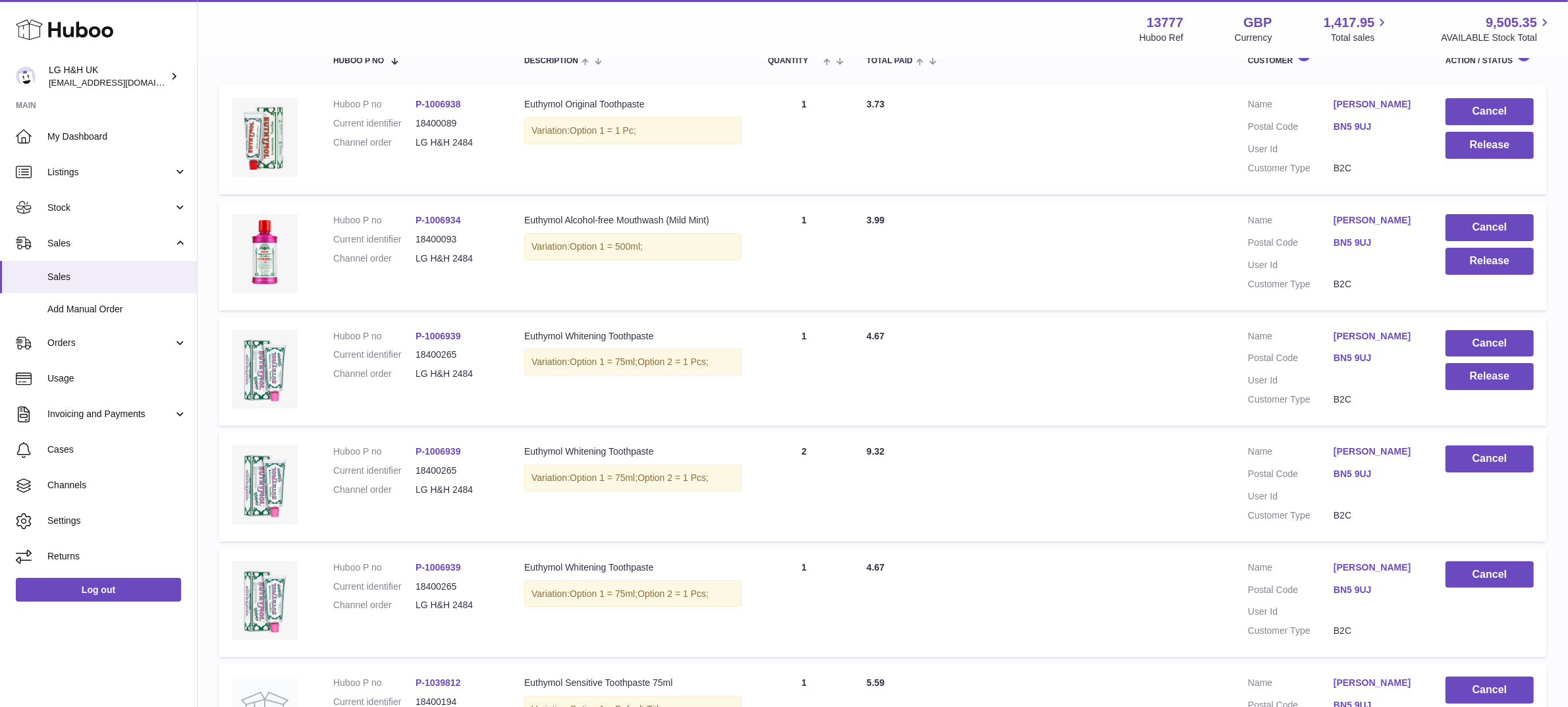
scroll to position [244, 0]
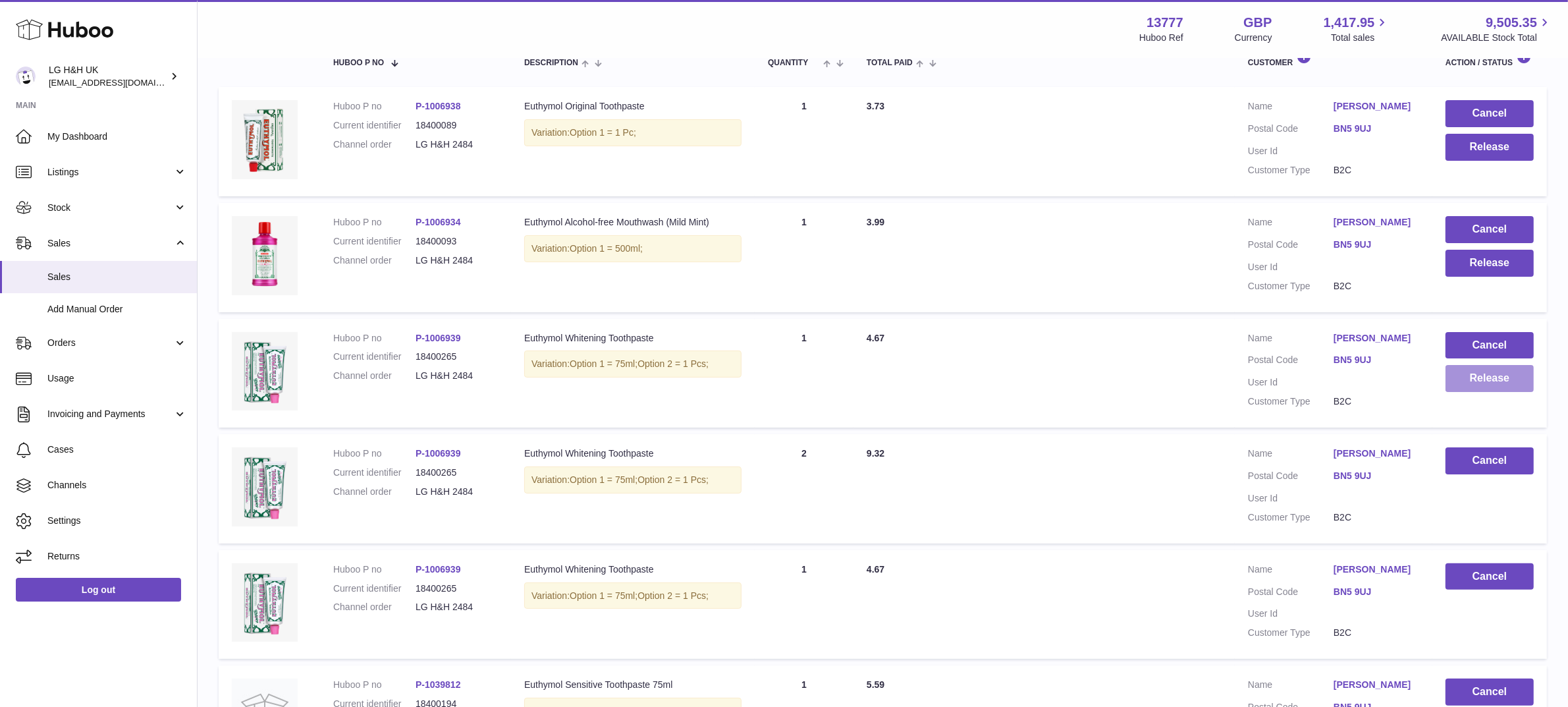
click at [1467, 382] on button "Release" at bounding box center [1490, 378] width 88 height 27
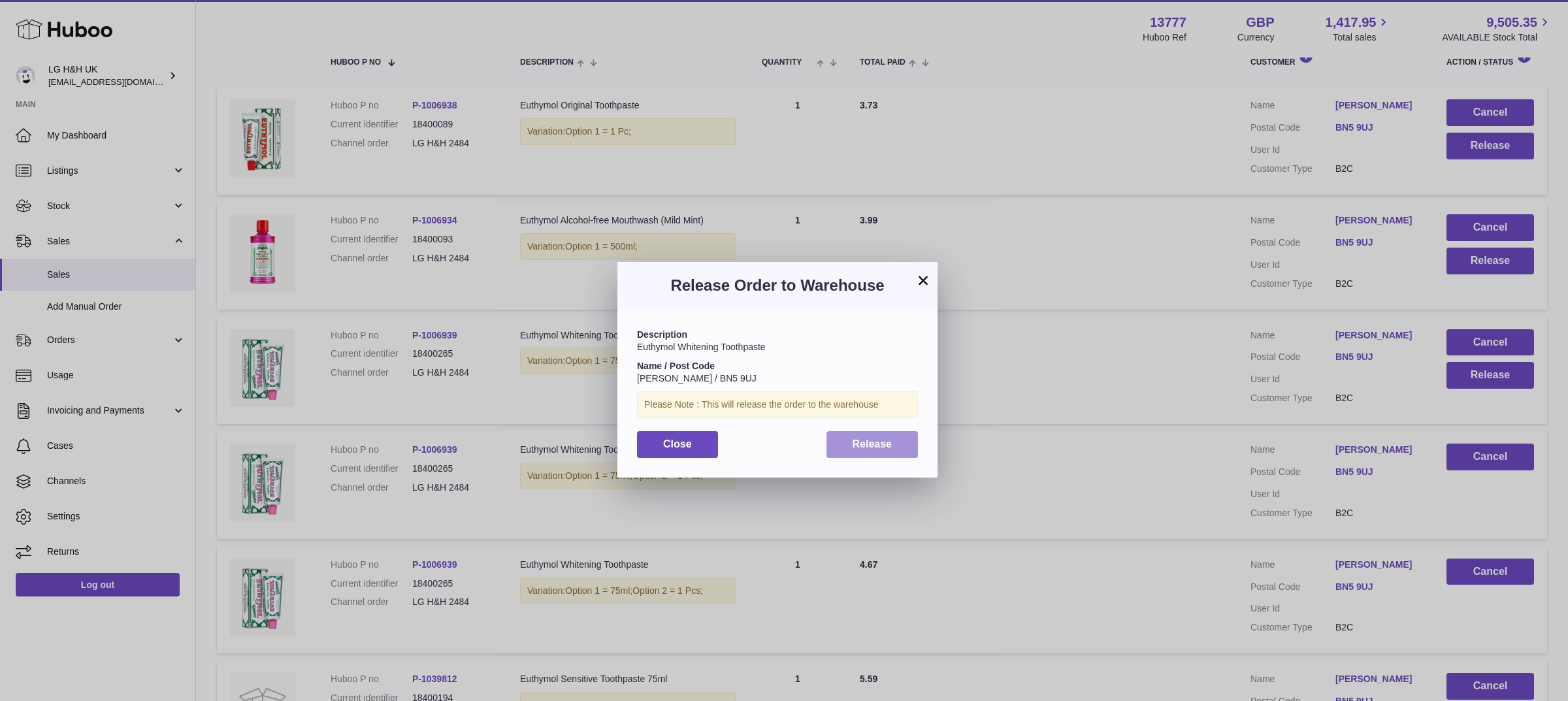
click at [886, 439] on span "Release" at bounding box center [872, 444] width 40 height 11
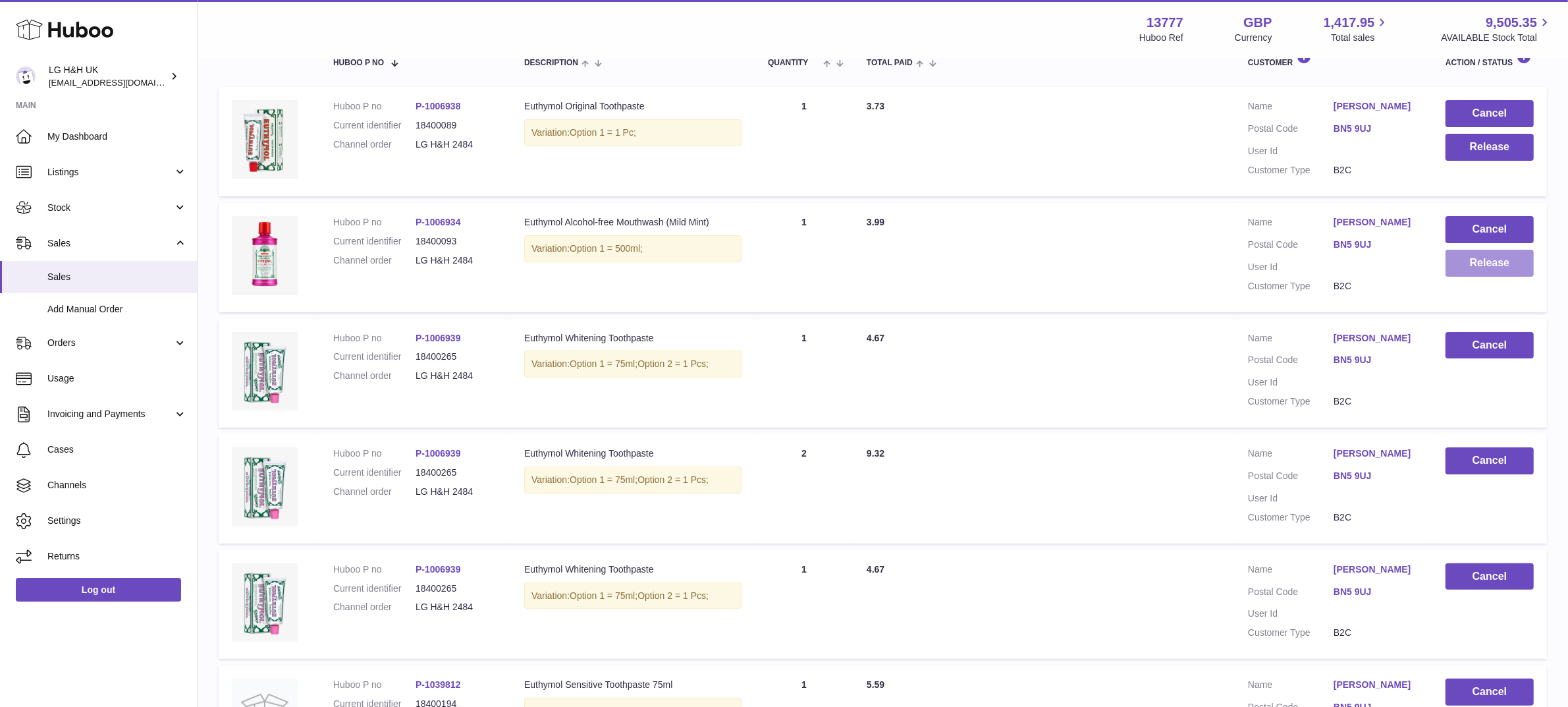
click at [1459, 262] on button "Release" at bounding box center [1490, 263] width 88 height 27
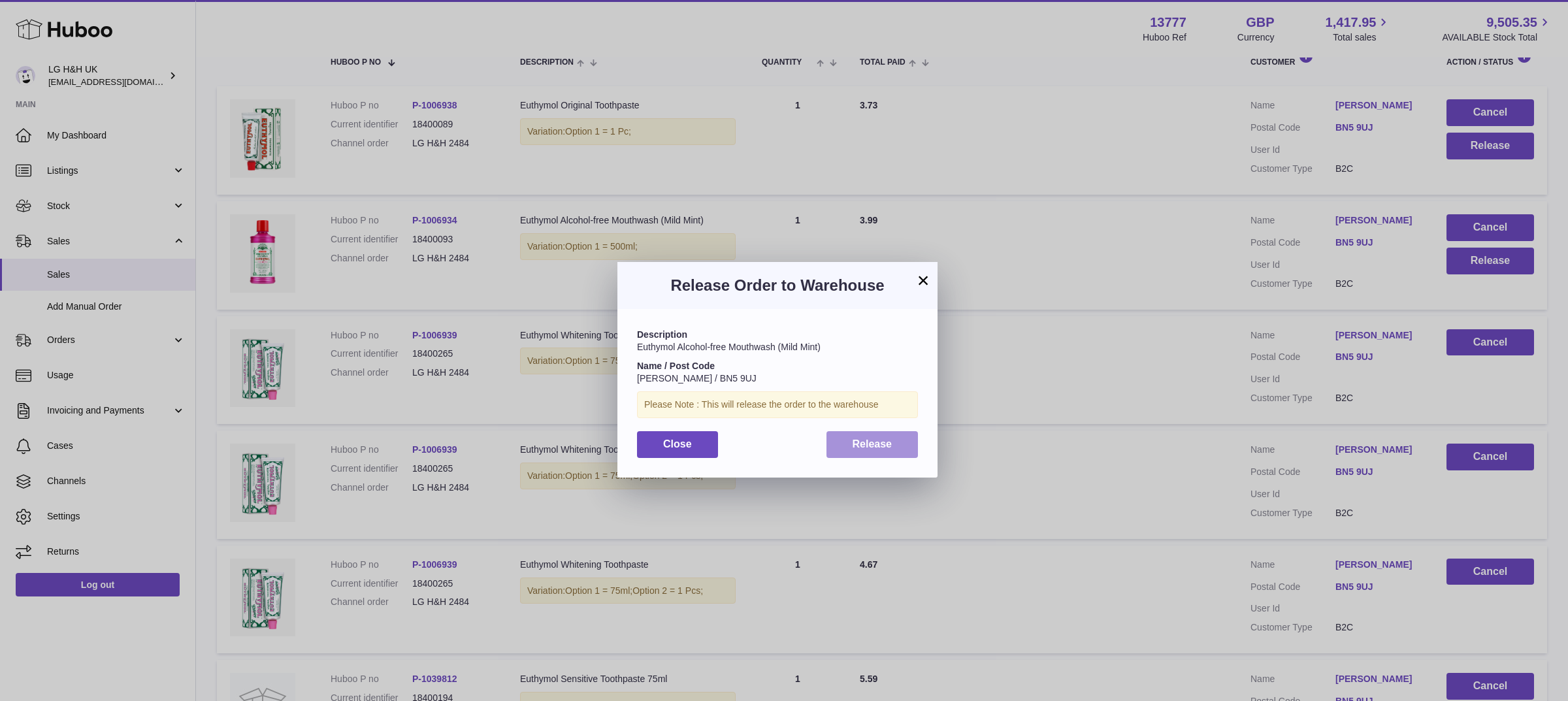
click at [893, 442] on button "Release" at bounding box center [873, 444] width 92 height 27
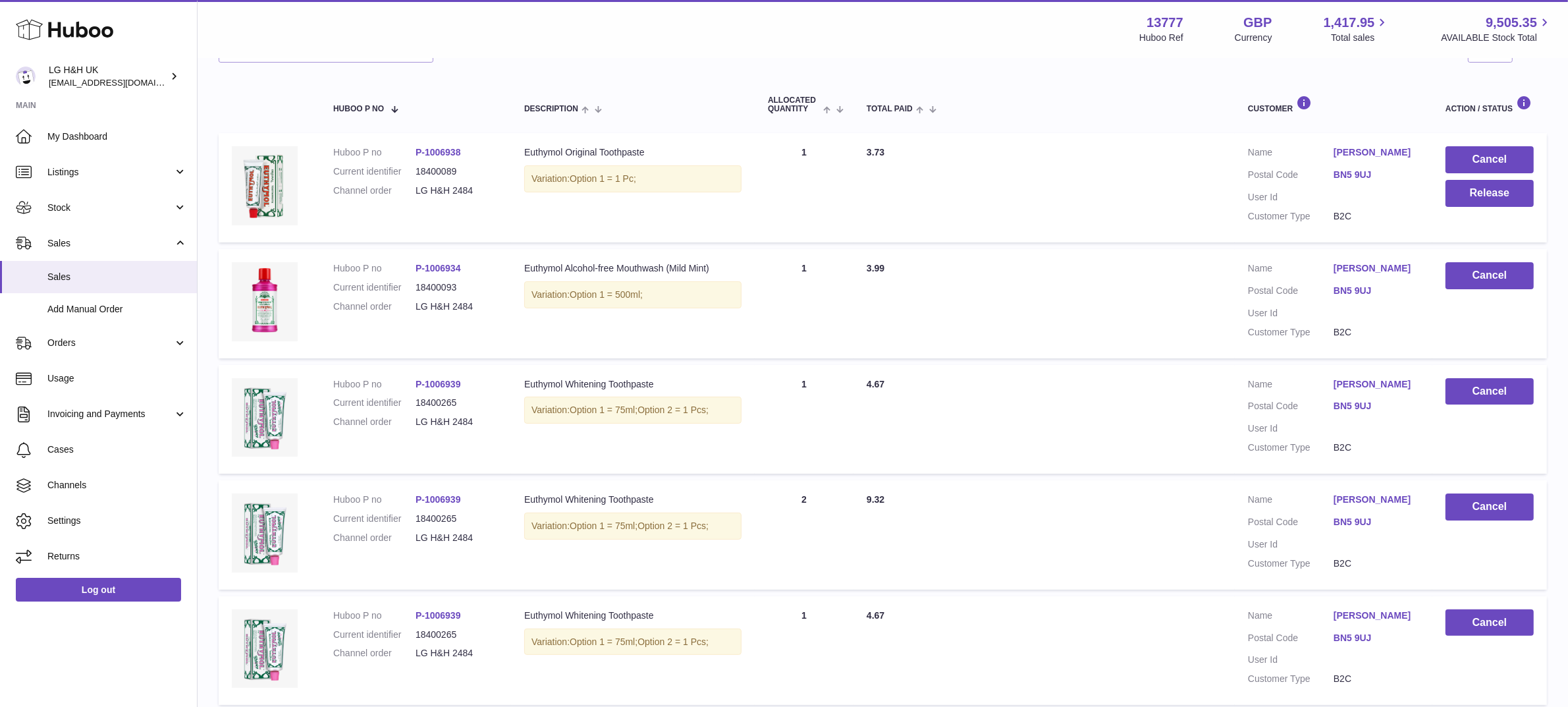
scroll to position [196, 0]
click at [1458, 184] on button "Release" at bounding box center [1490, 195] width 88 height 27
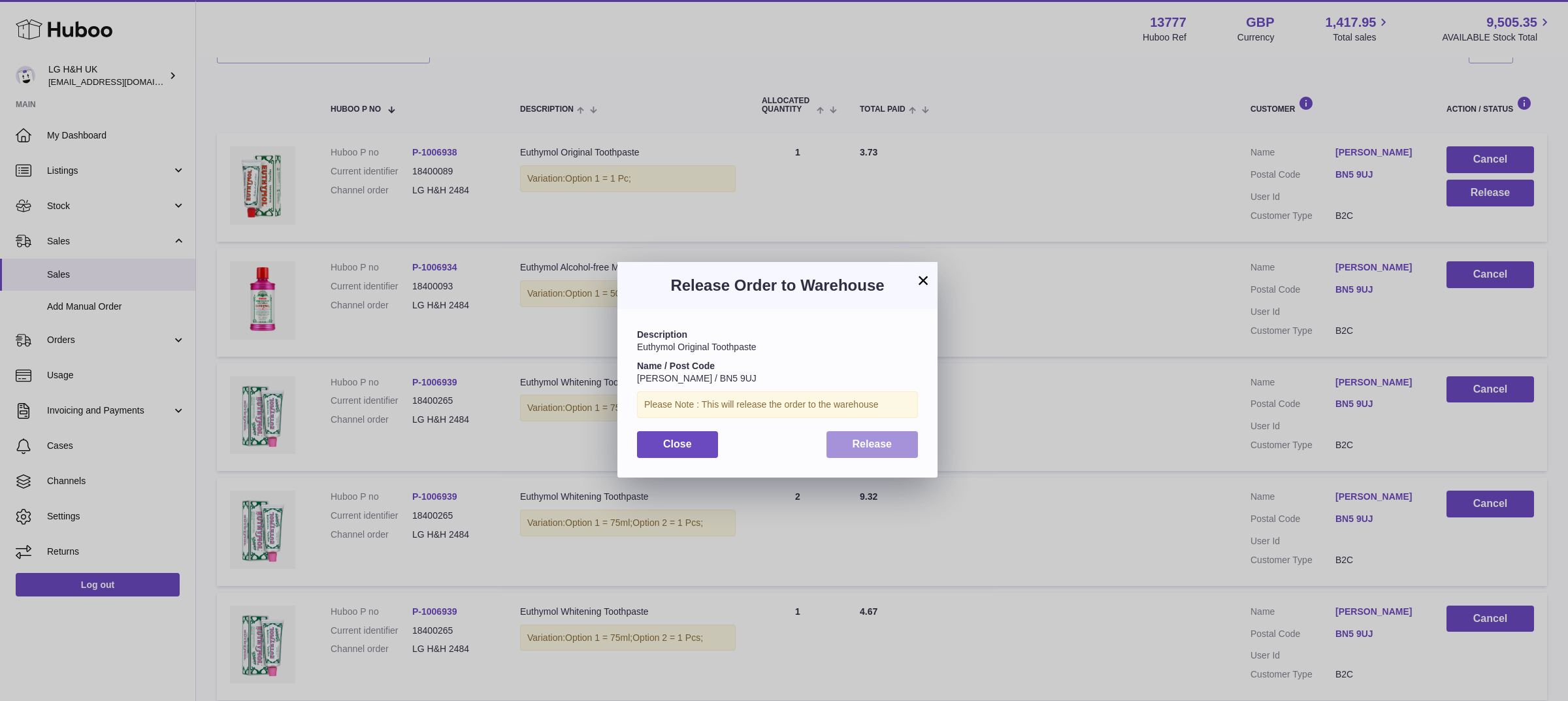
click at [870, 442] on span "Release" at bounding box center [872, 444] width 40 height 11
